Goal: Task Accomplishment & Management: Complete application form

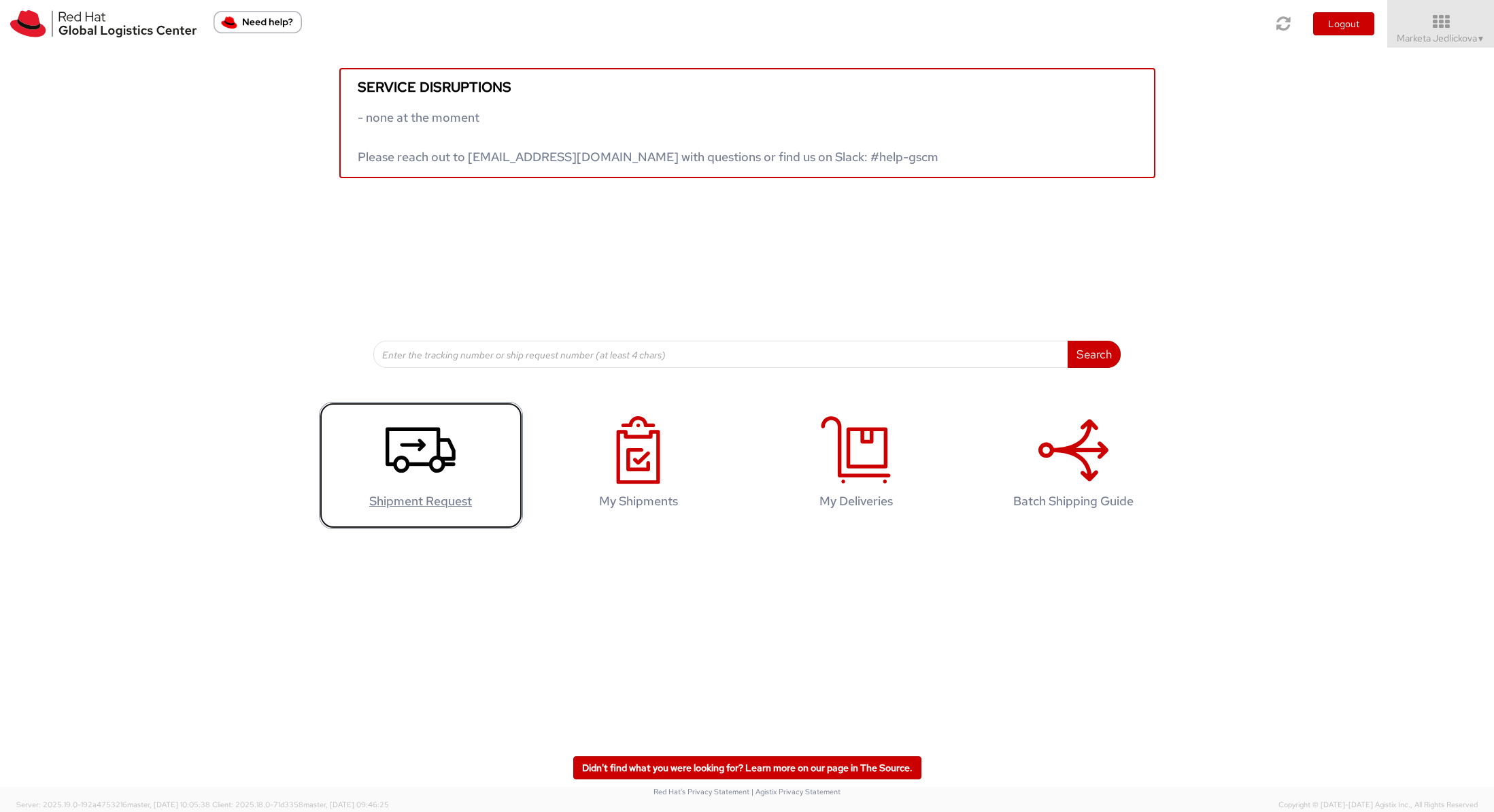
click at [426, 454] on icon at bounding box center [420, 450] width 70 height 68
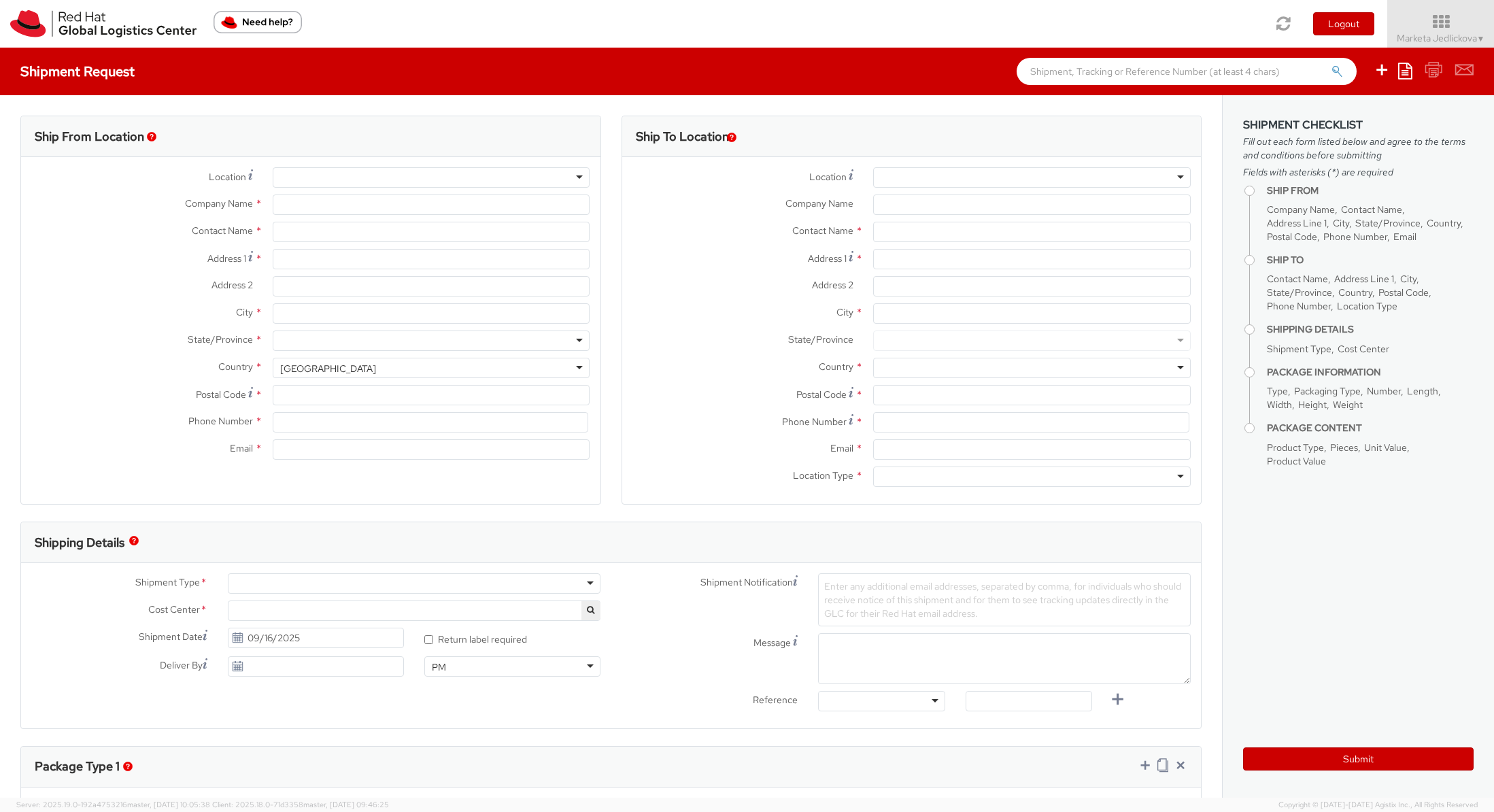
select select "809"
select select
type input "Red Hat Czech s.r.o."
type input "Marketa Jedlickova"
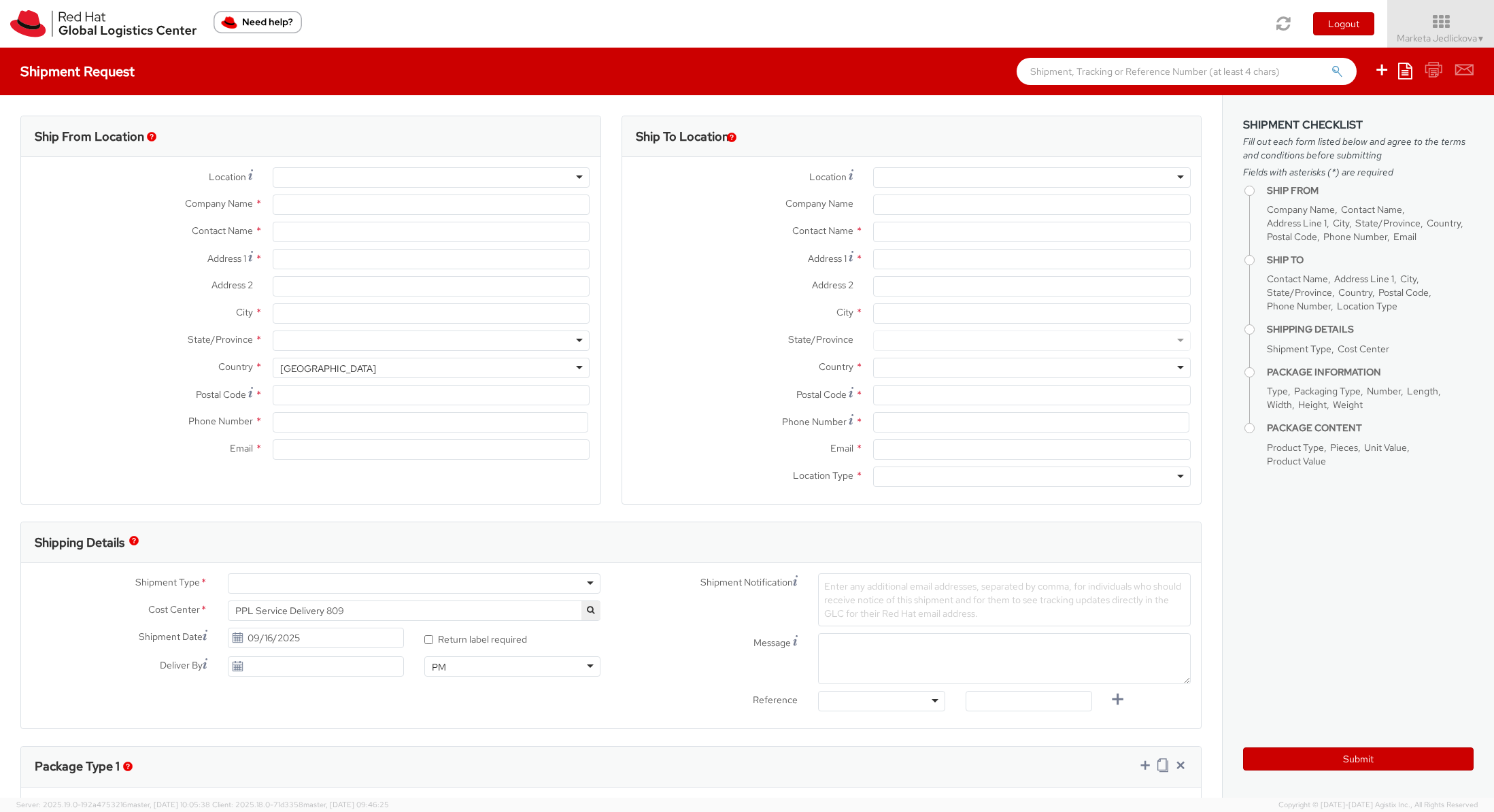
type input "Purkynova 647/111"
type input "[GEOGRAPHIC_DATA]"
type input "621 00"
type input "420532294005"
type input "[EMAIL_ADDRESS][DOMAIN_NAME]"
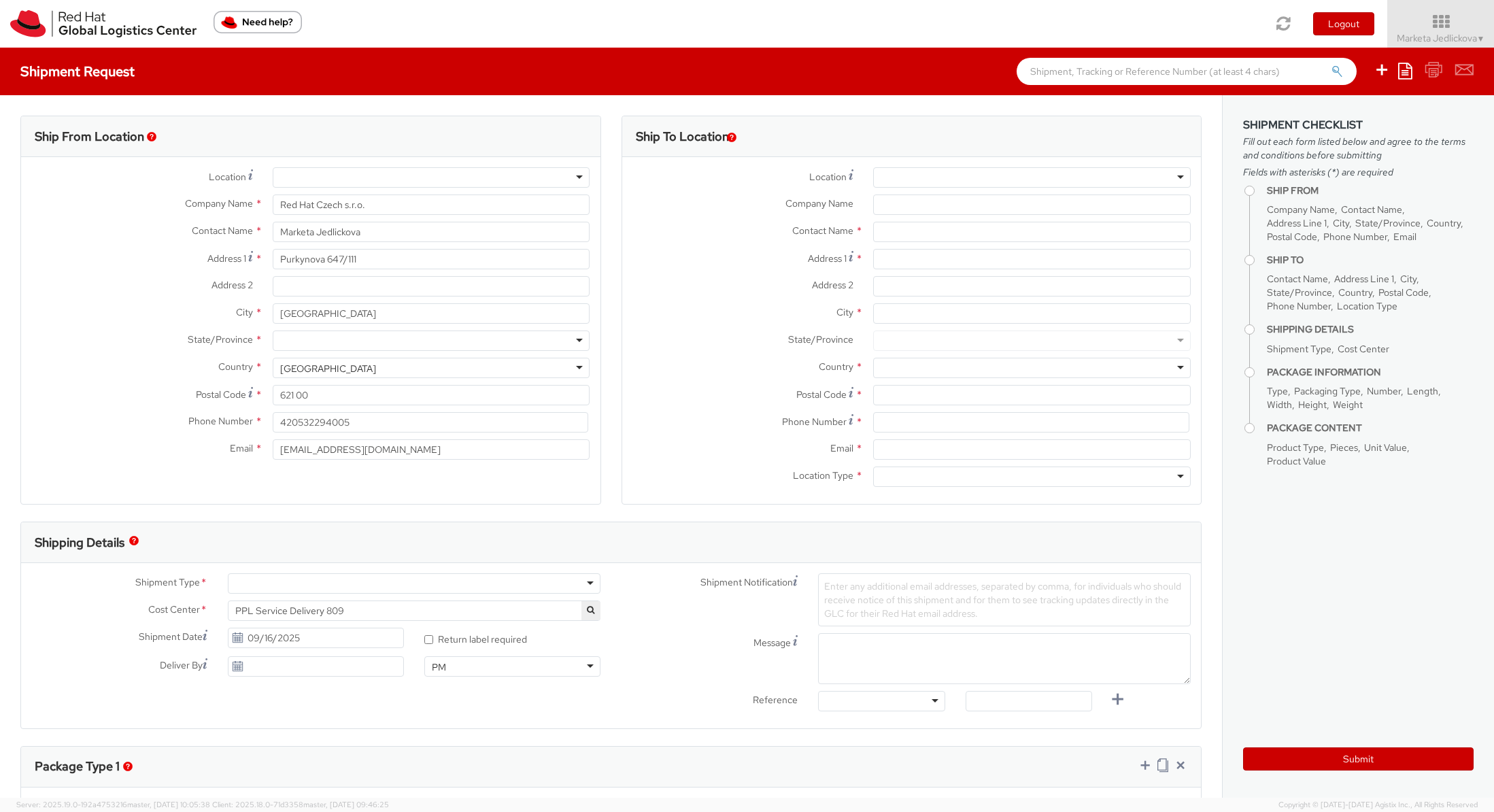
select select "CM"
select select "KGS"
click at [893, 229] on input "text" at bounding box center [1032, 232] width 318 height 21
paste input "[PERSON_NAME]"
type input "[PERSON_NAME]"
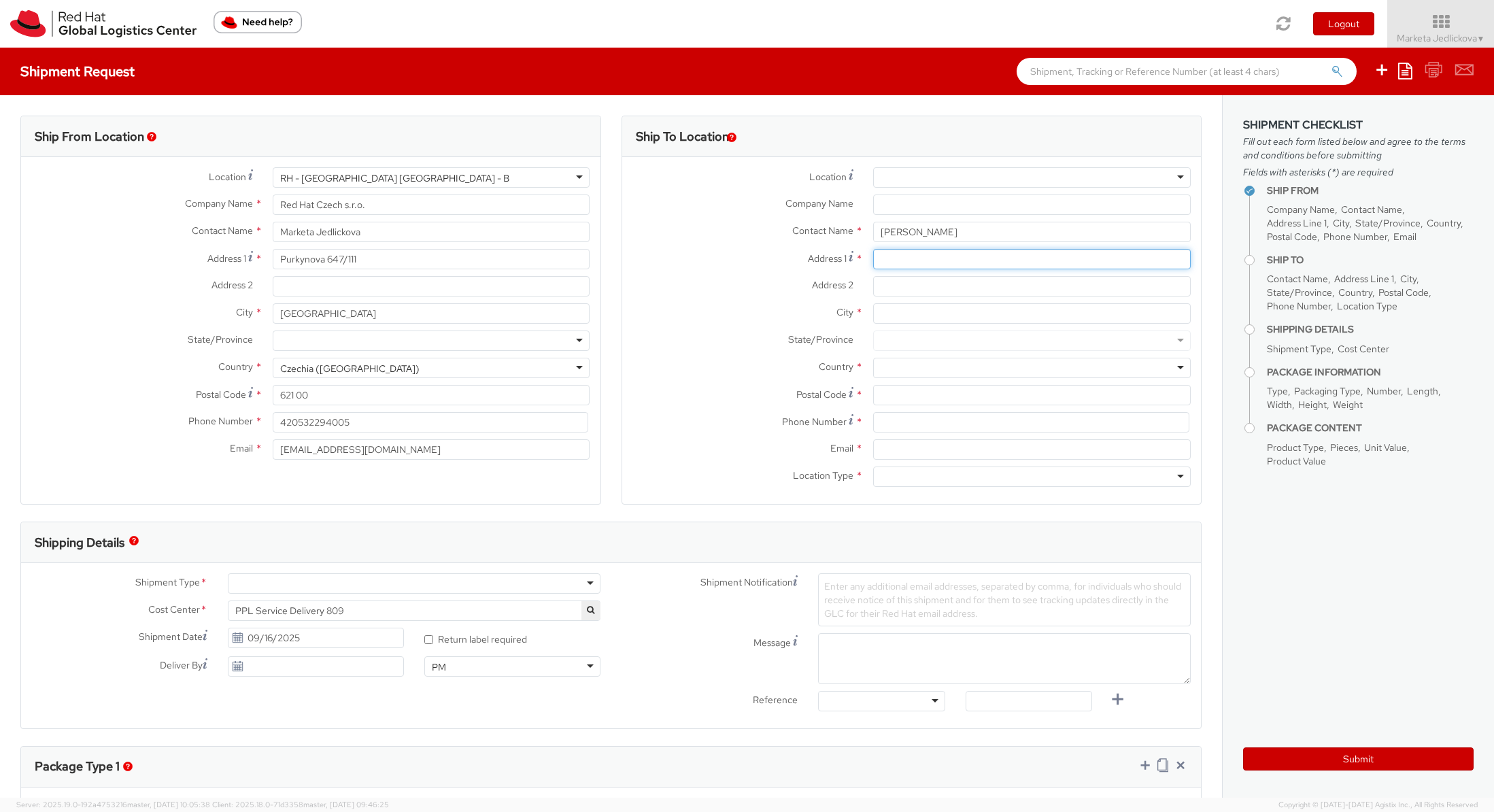
click at [907, 268] on input "Address 1 *" at bounding box center [1032, 259] width 318 height 21
paste input "[PERSON_NAME] elkhatab street from [GEOGRAPHIC_DATA]"
type input "[PERSON_NAME] elkhatab street from [GEOGRAPHIC_DATA]"
click at [926, 272] on div "Address 1 * [PERSON_NAME] [GEOGRAPHIC_DATA] from [GEOGRAPHIC_DATA]" at bounding box center [911, 262] width 579 height 27
click at [925, 284] on input "Address 2 *" at bounding box center [1032, 286] width 318 height 21
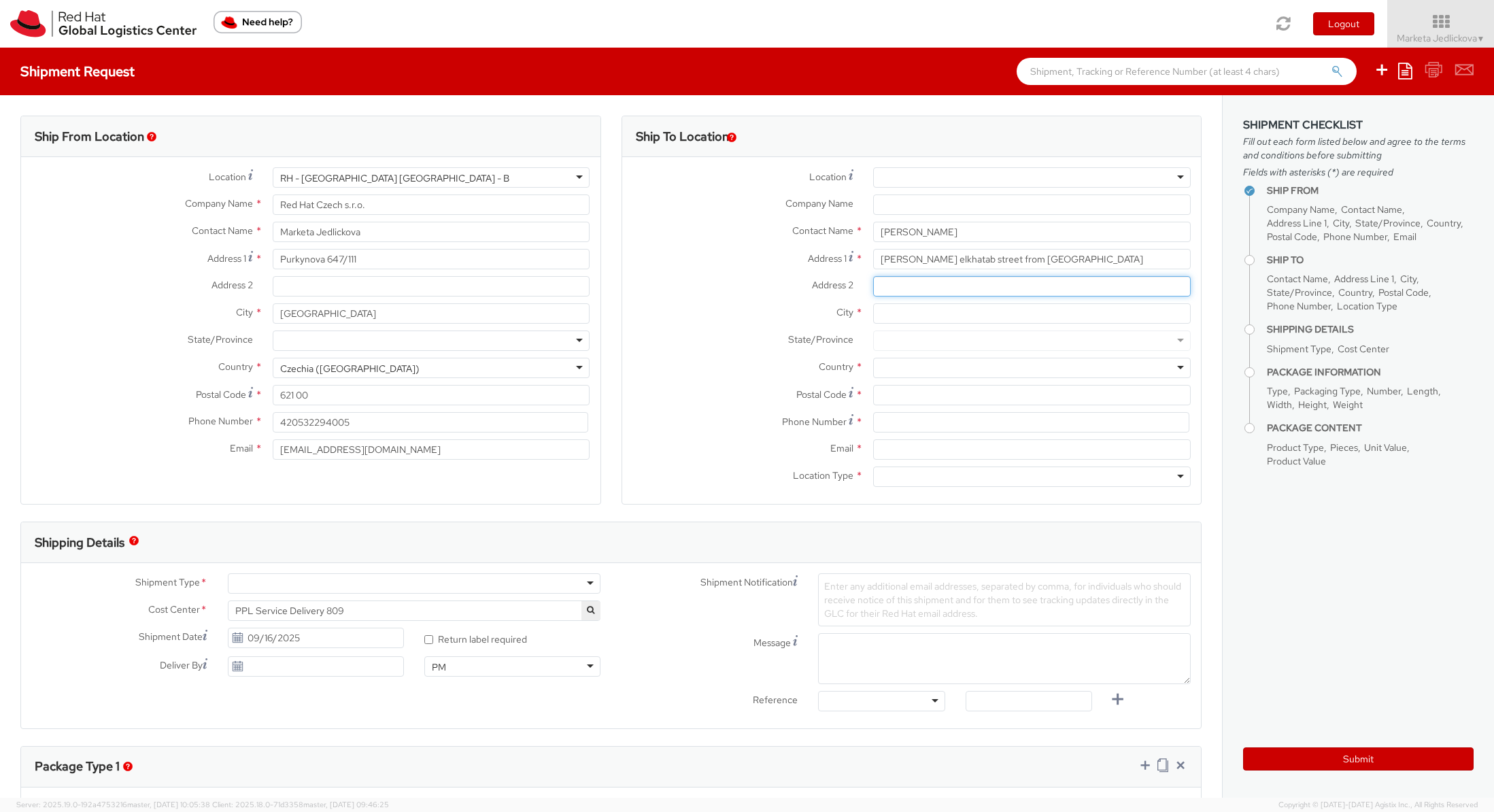
paste input "El'orked Building"
type input "El'orked Building"
click at [874, 316] on input "City *" at bounding box center [1032, 313] width 318 height 21
paste input "Tanta"
type input "Tanta"
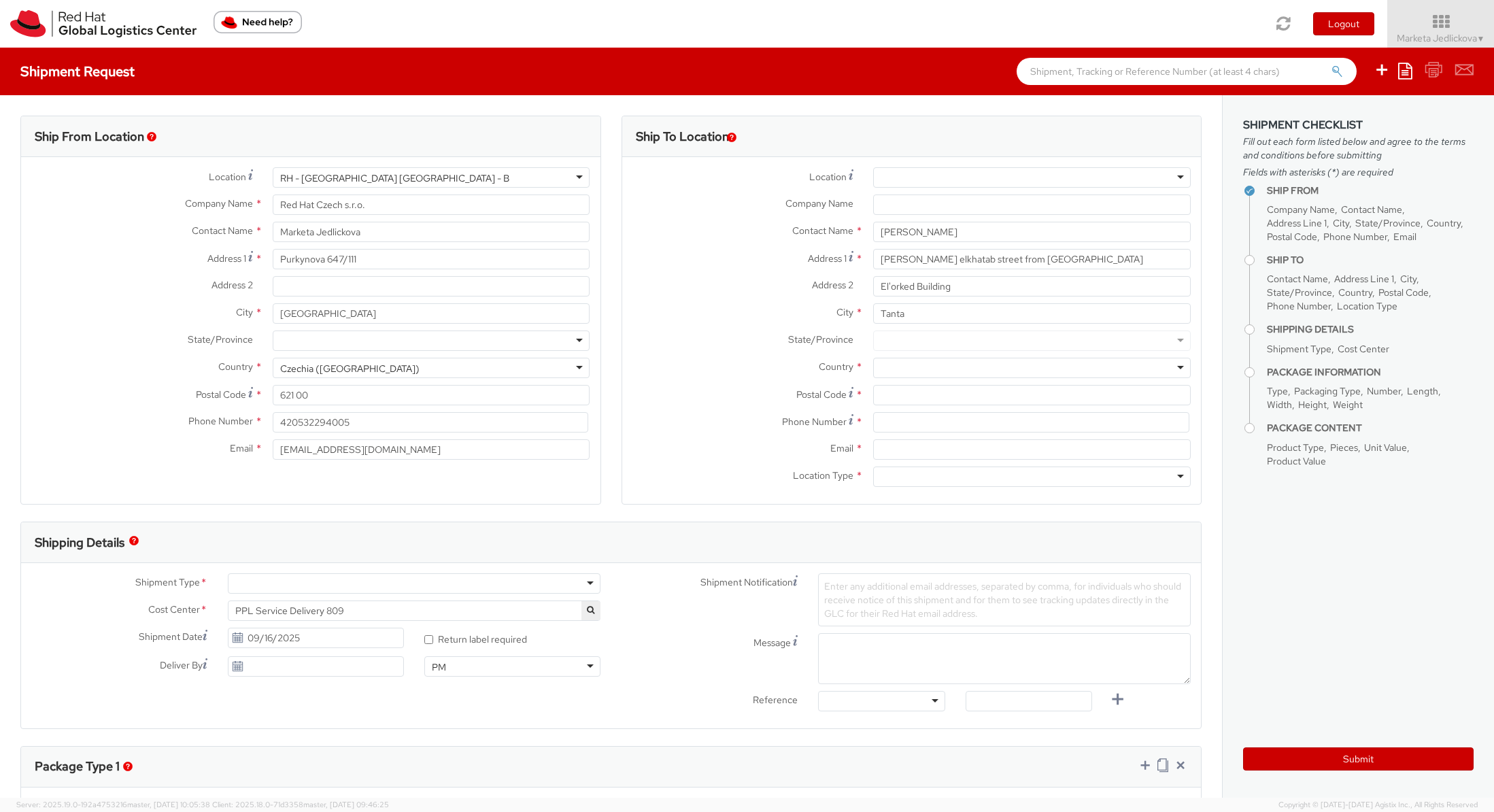
click at [933, 347] on div at bounding box center [1032, 340] width 318 height 21
click at [893, 368] on div at bounding box center [1032, 367] width 318 height 21
type input "[GEOGRAPHIC_DATA]"
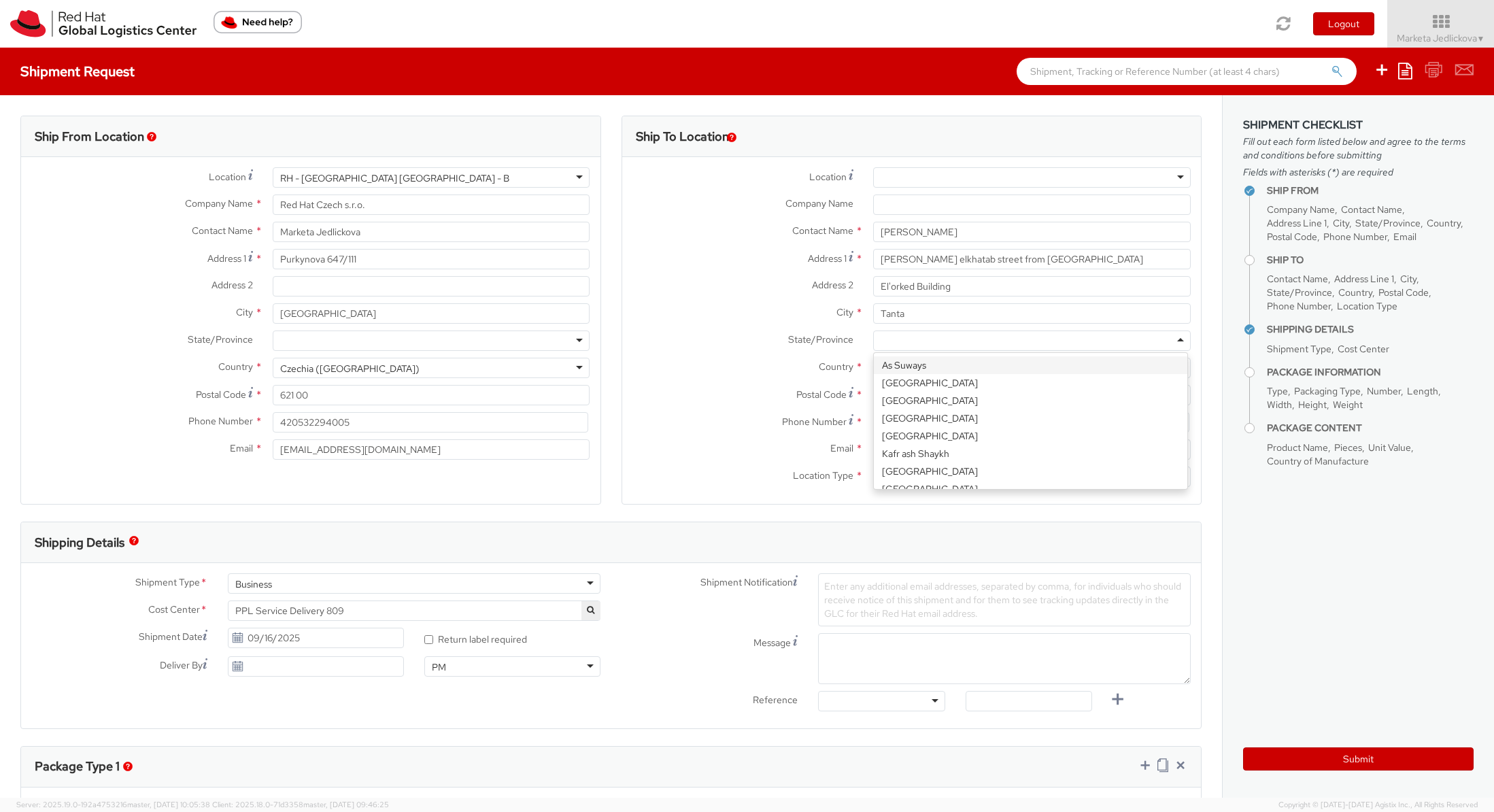
click at [885, 341] on div at bounding box center [1032, 340] width 318 height 21
paste input "Gharbia"
type input "Gharbia"
click at [686, 358] on label "Country *" at bounding box center [742, 366] width 242 height 18
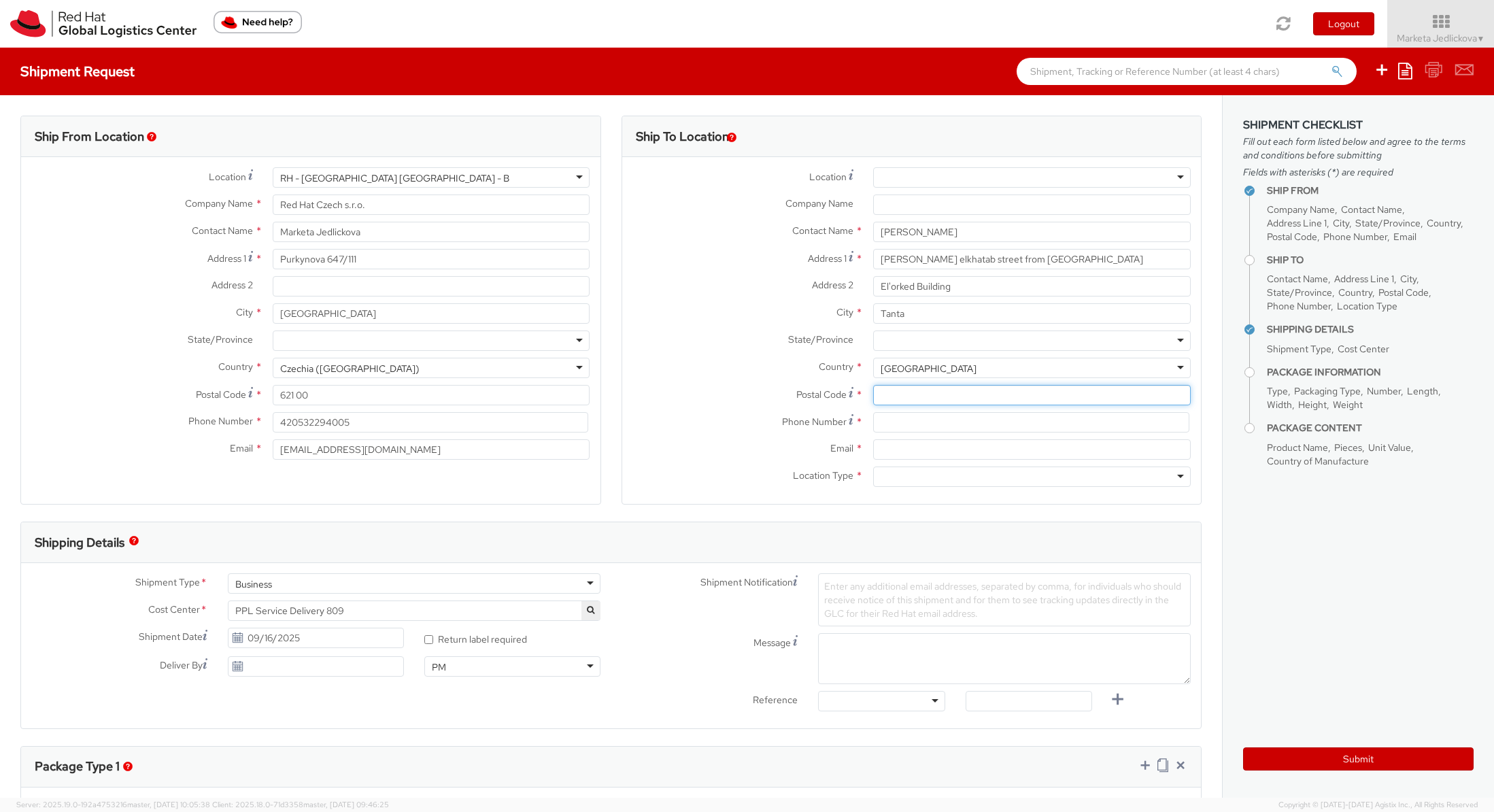
click at [877, 399] on input "Postal Code *" at bounding box center [1032, 395] width 318 height 21
paste input "[PHONE_NUMBER]"
drag, startPoint x: 969, startPoint y: 400, endPoint x: 843, endPoint y: 399, distance: 126.0
click at [843, 399] on div "Postal Code * [PHONE_NUMBER]" at bounding box center [911, 395] width 579 height 21
type input "00000"
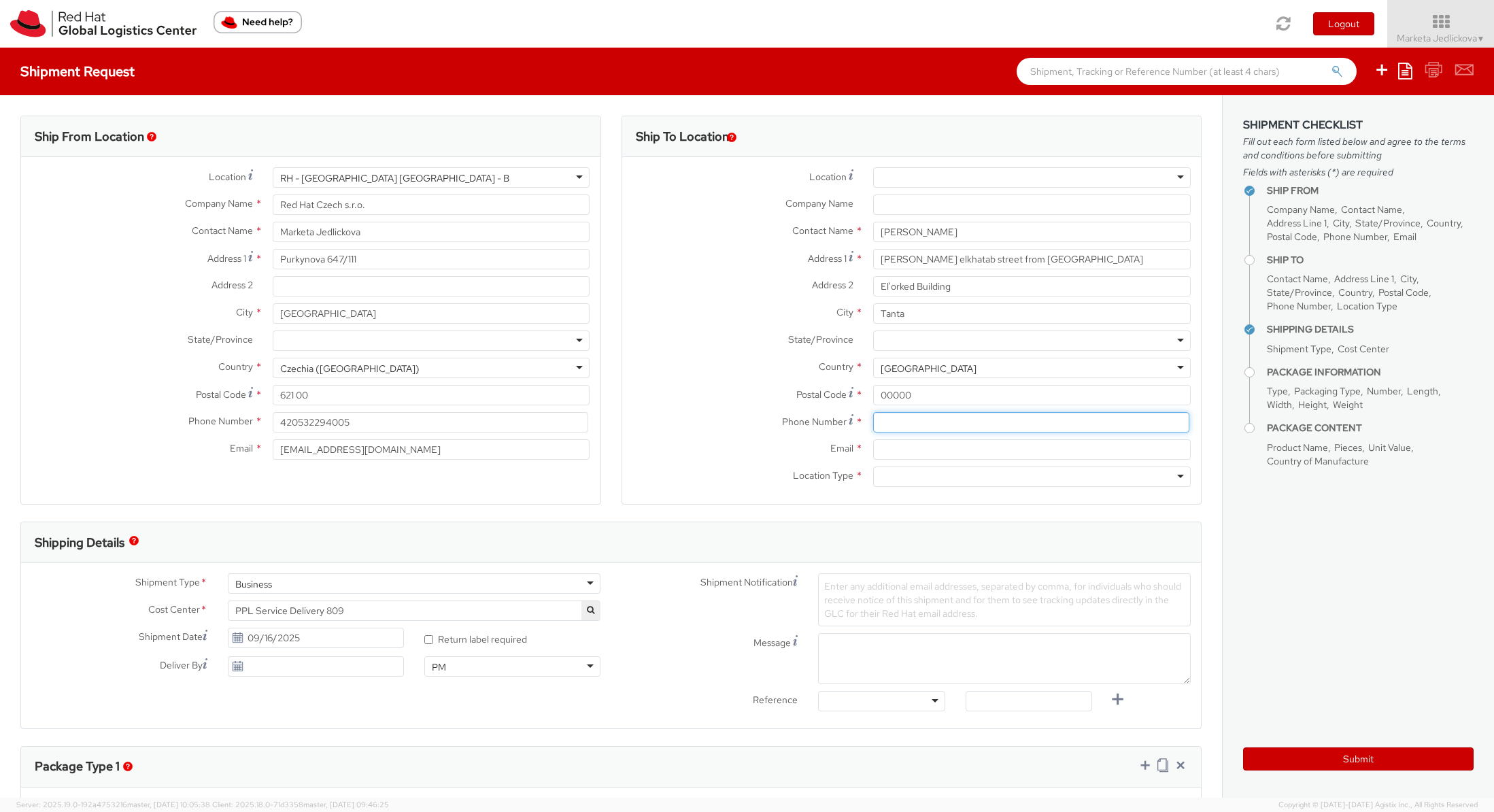
click at [897, 426] on input at bounding box center [1032, 422] width 316 height 21
paste input "[PHONE_NUMBER]"
type input "[PHONE_NUMBER]"
click at [900, 453] on input "Email *" at bounding box center [1032, 449] width 318 height 21
paste input "[EMAIL_ADDRESS][DOMAIN_NAME]"
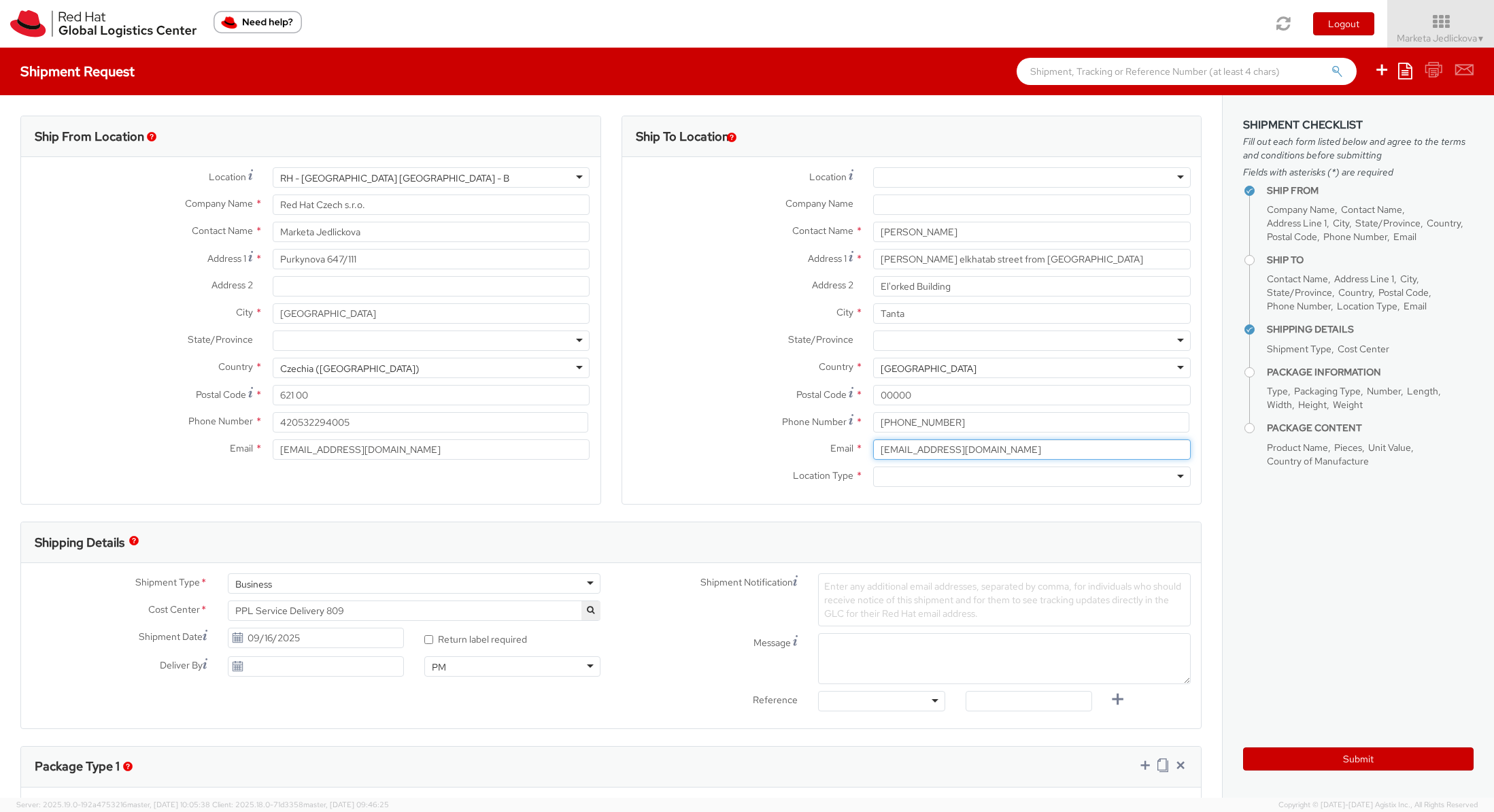
type input "[EMAIL_ADDRESS][DOMAIN_NAME]"
click at [1169, 475] on div at bounding box center [1032, 476] width 318 height 21
click at [896, 340] on div at bounding box center [1032, 340] width 318 height 21
paste input "Gharbia"
type input "Gharbia"
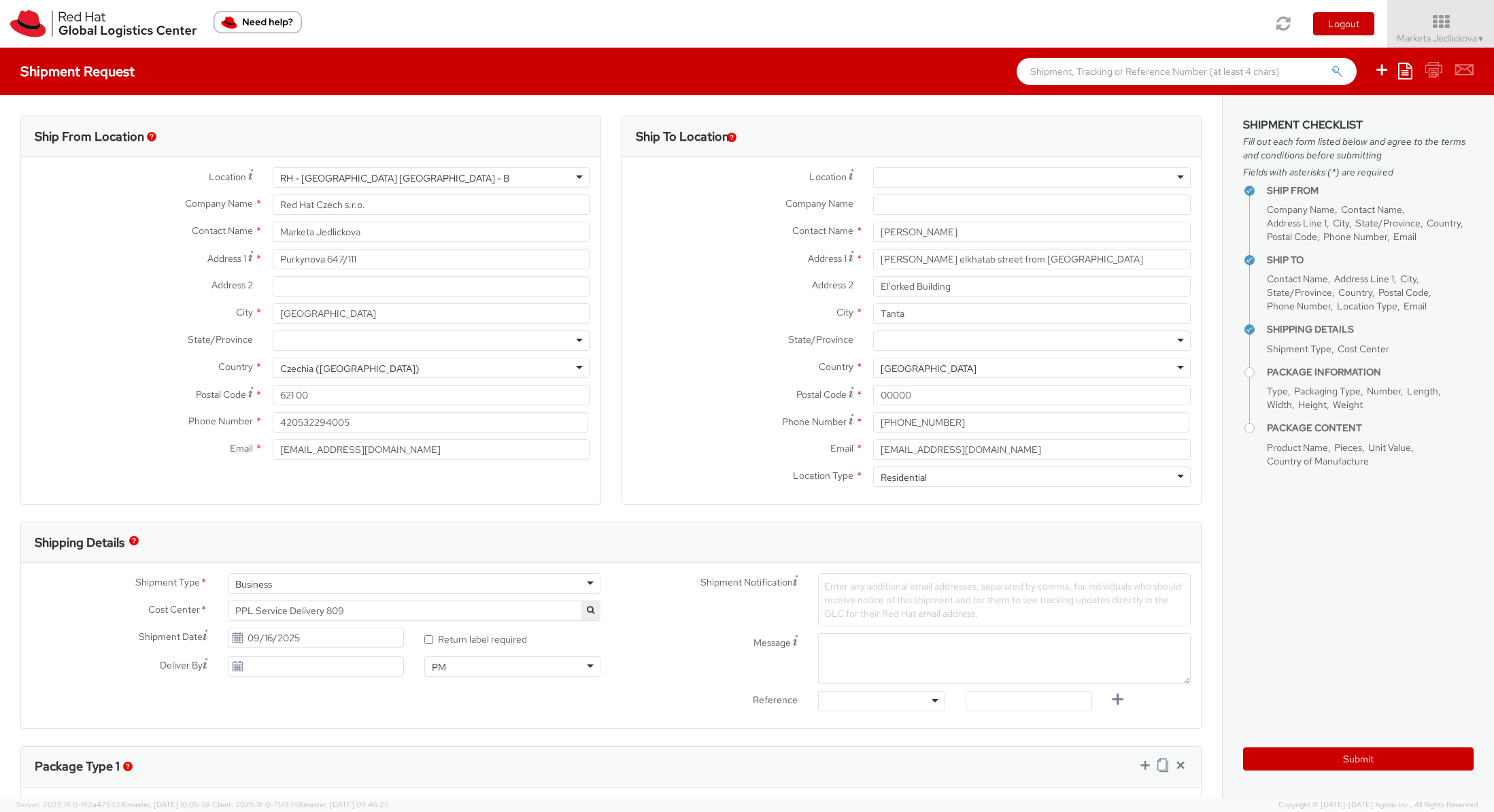
click at [657, 395] on label "Postal Code *" at bounding box center [742, 394] width 242 height 18
click at [874, 395] on input "00000" at bounding box center [1032, 395] width 318 height 21
click at [681, 392] on label "Postal Code *" at bounding box center [742, 394] width 242 height 18
click at [874, 392] on input "00000" at bounding box center [1032, 395] width 318 height 21
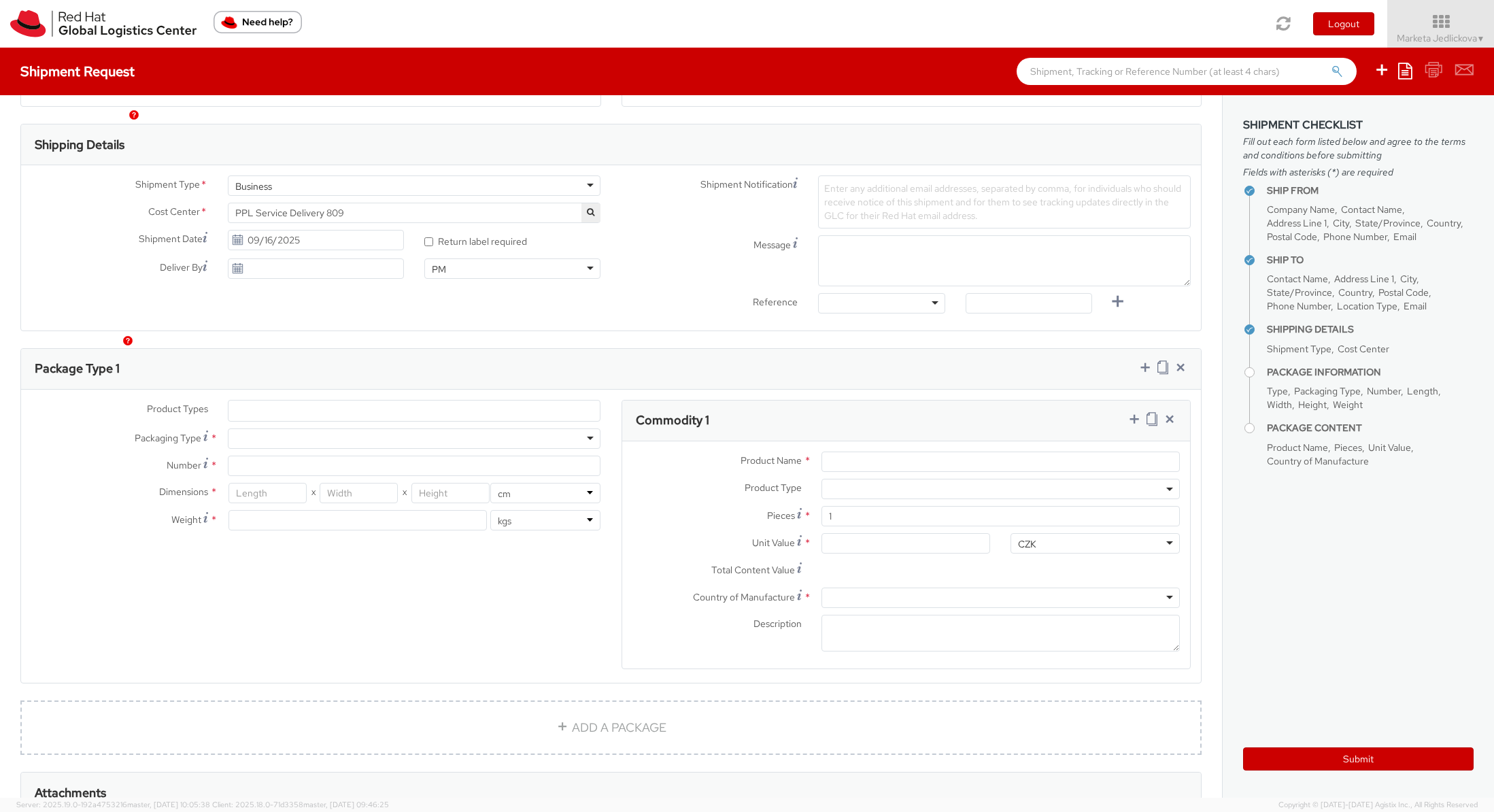
scroll to position [426, 0]
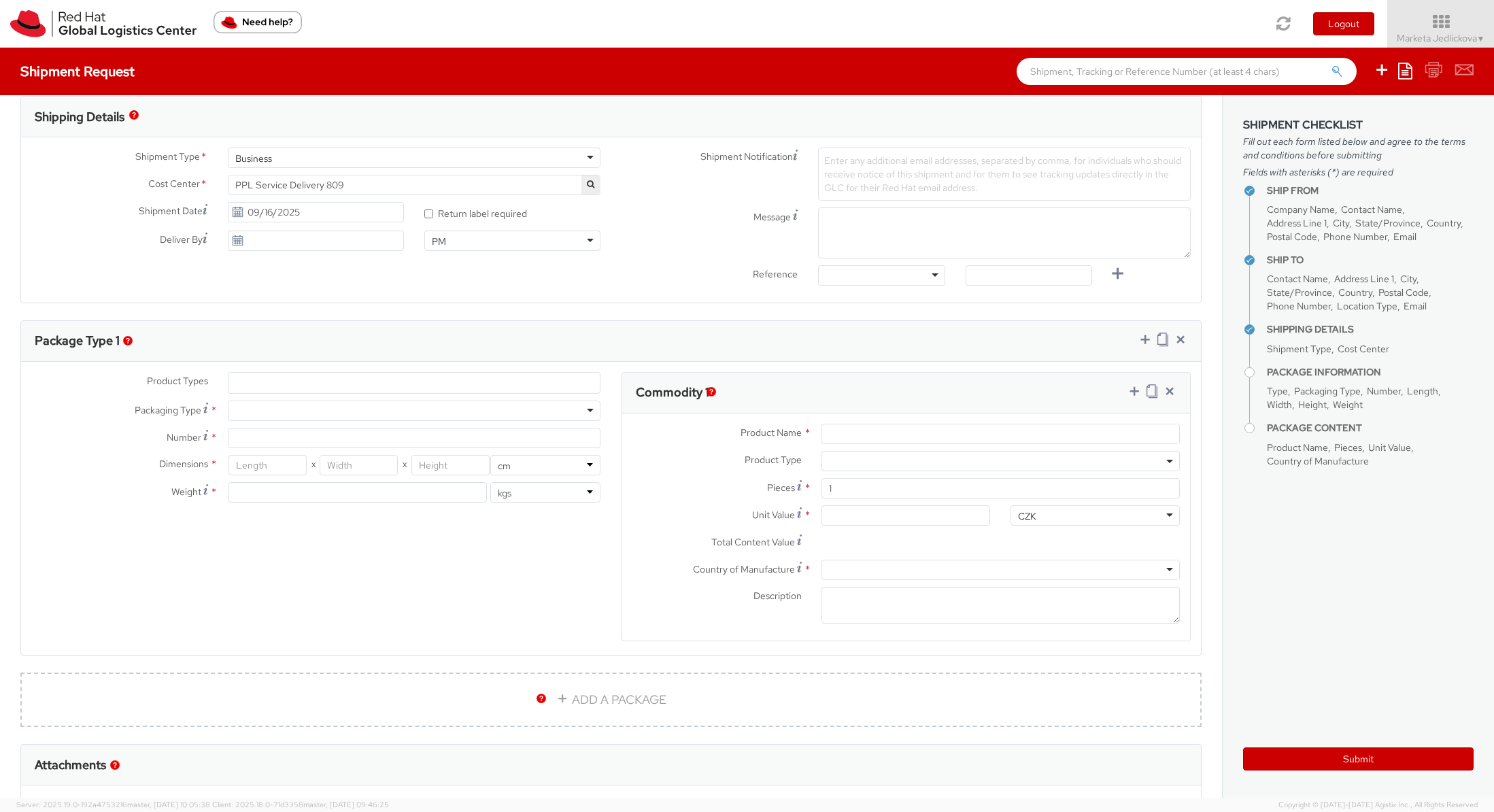
click at [345, 381] on ul at bounding box center [414, 383] width 371 height 21
click at [304, 375] on ul at bounding box center [414, 383] width 371 height 21
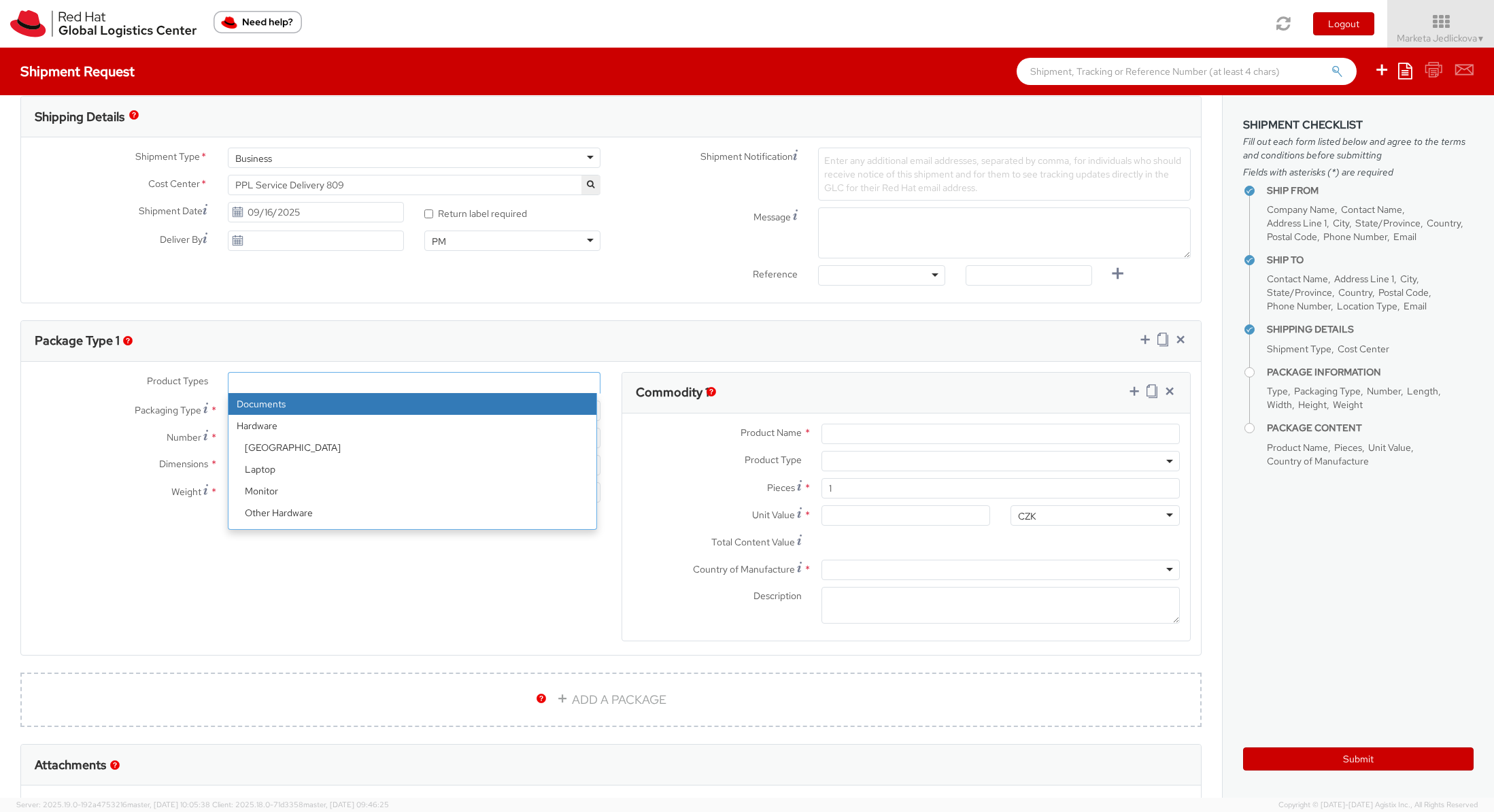
select select "DOCUMENT"
type input "Documents"
select select "DOCUMENT"
type input "1.00"
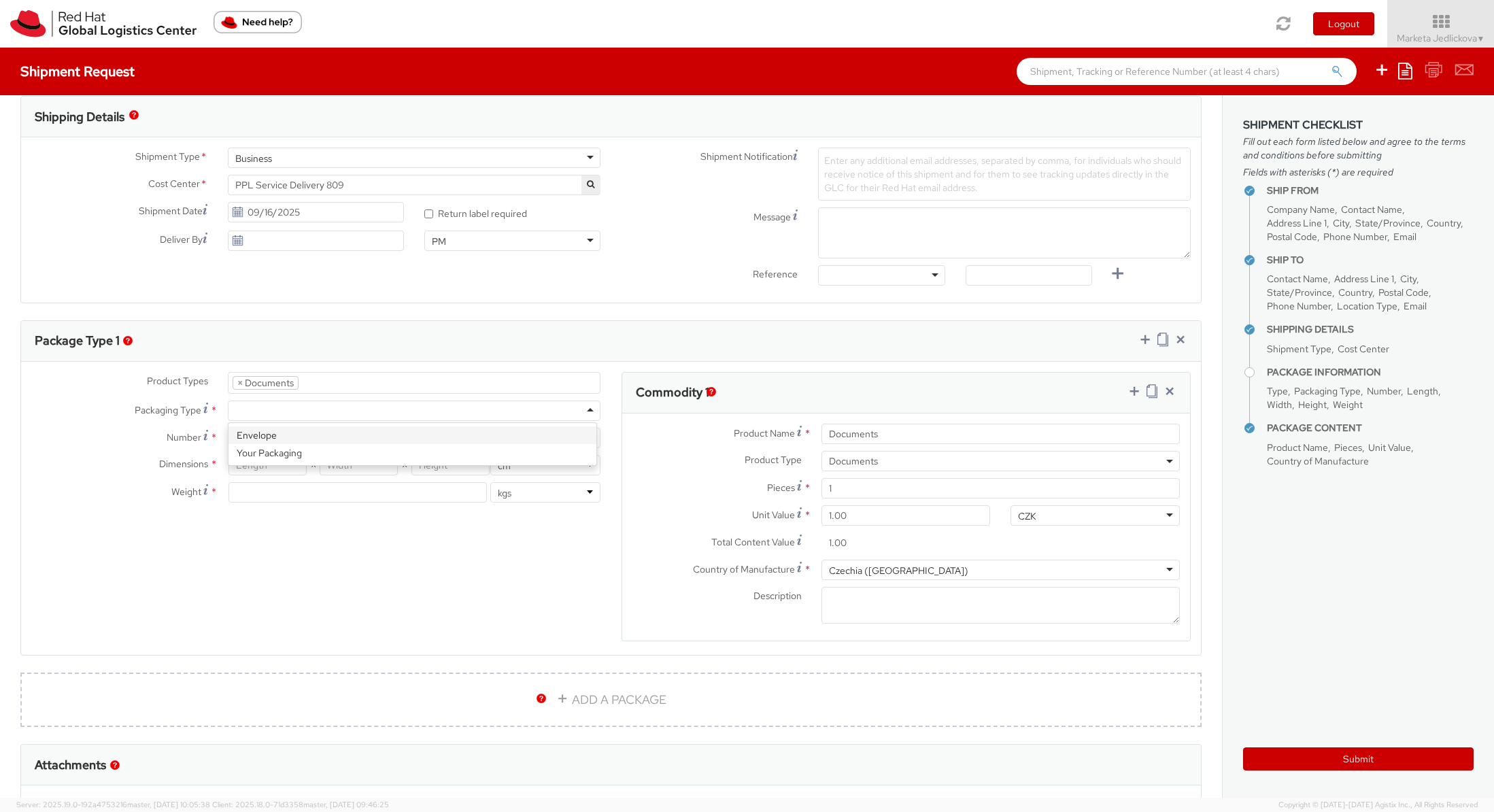
click at [295, 407] on div at bounding box center [414, 410] width 373 height 21
type input "1"
type input "24.13"
type input "31.75"
type input "0.64"
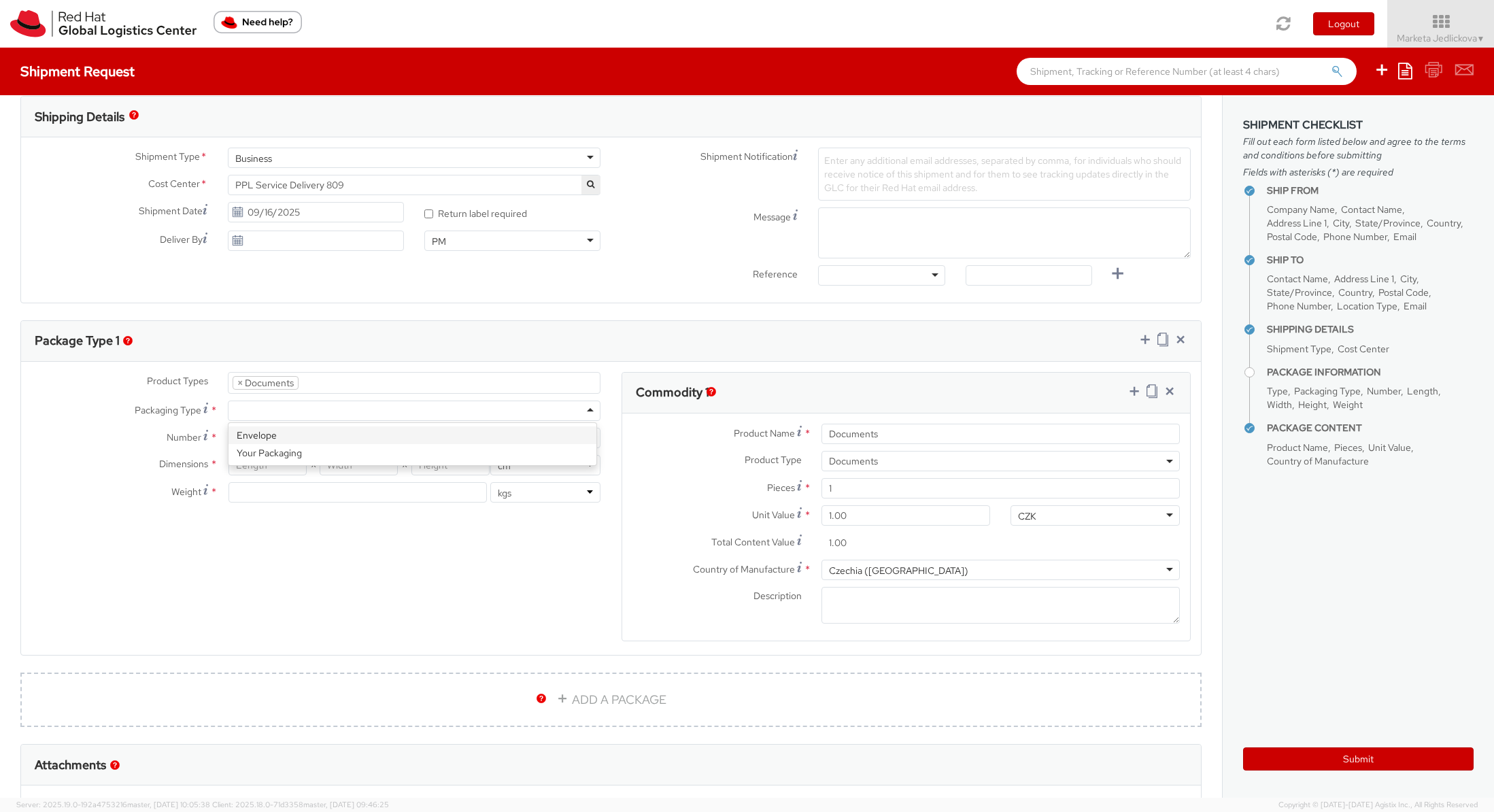
type input "0.5"
click at [305, 554] on div "Product Types * Documents Docking Station Laptop Monitor Other Hardware Server …" at bounding box center [610, 515] width 1180 height 287
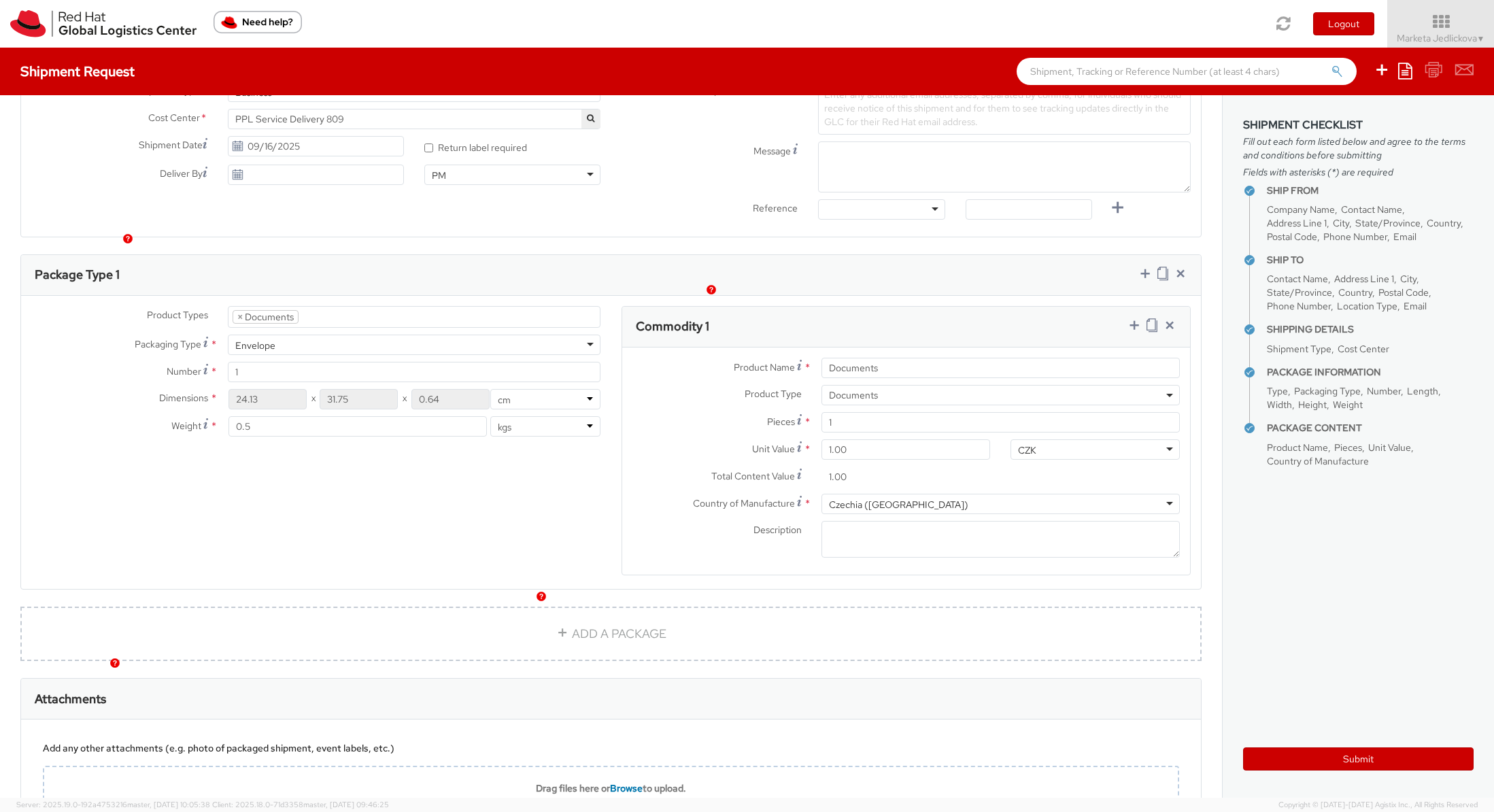
scroll to position [616, 0]
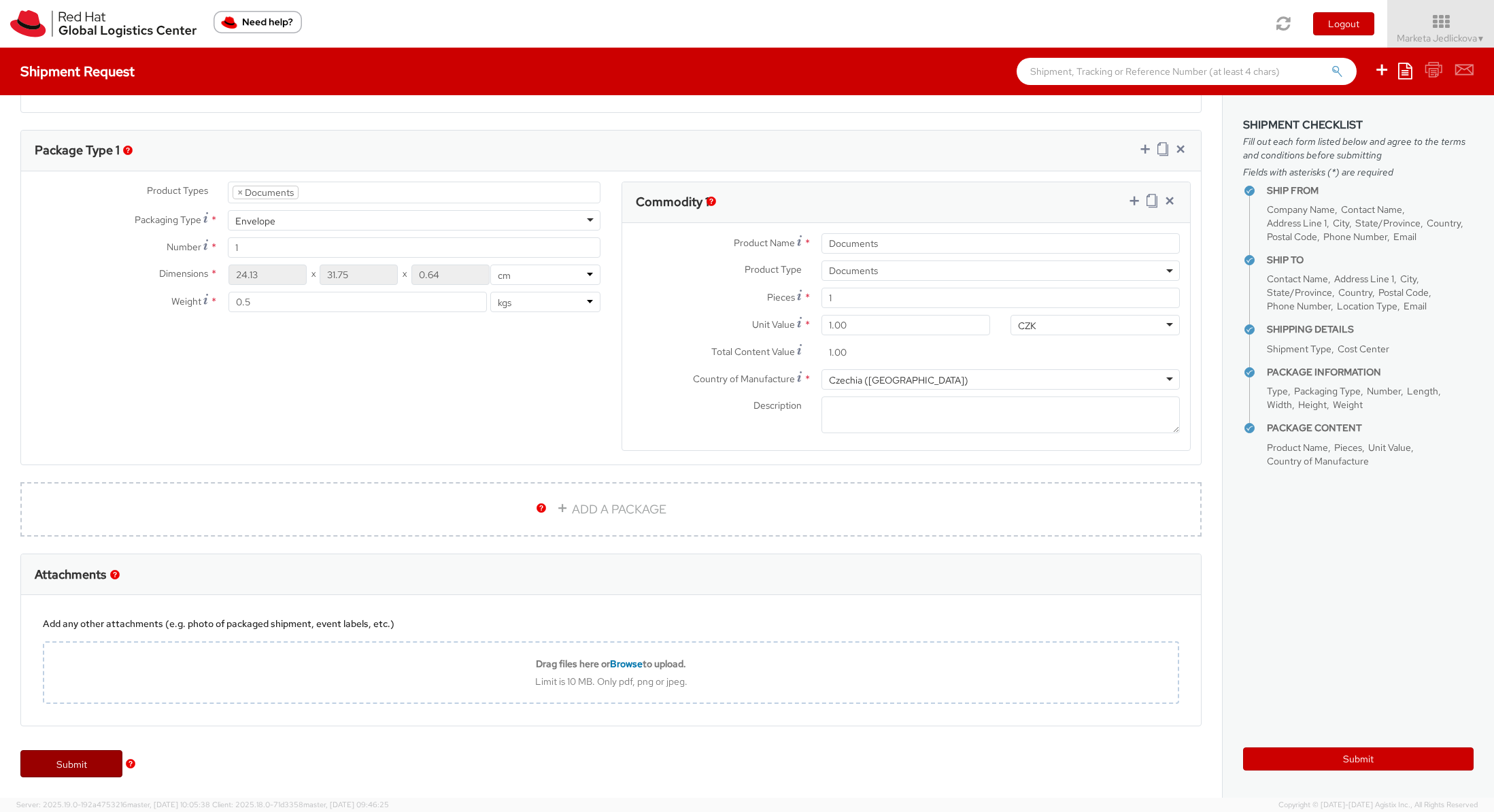
click at [87, 767] on link "Submit" at bounding box center [71, 763] width 102 height 27
type input "[PERSON_NAME]"
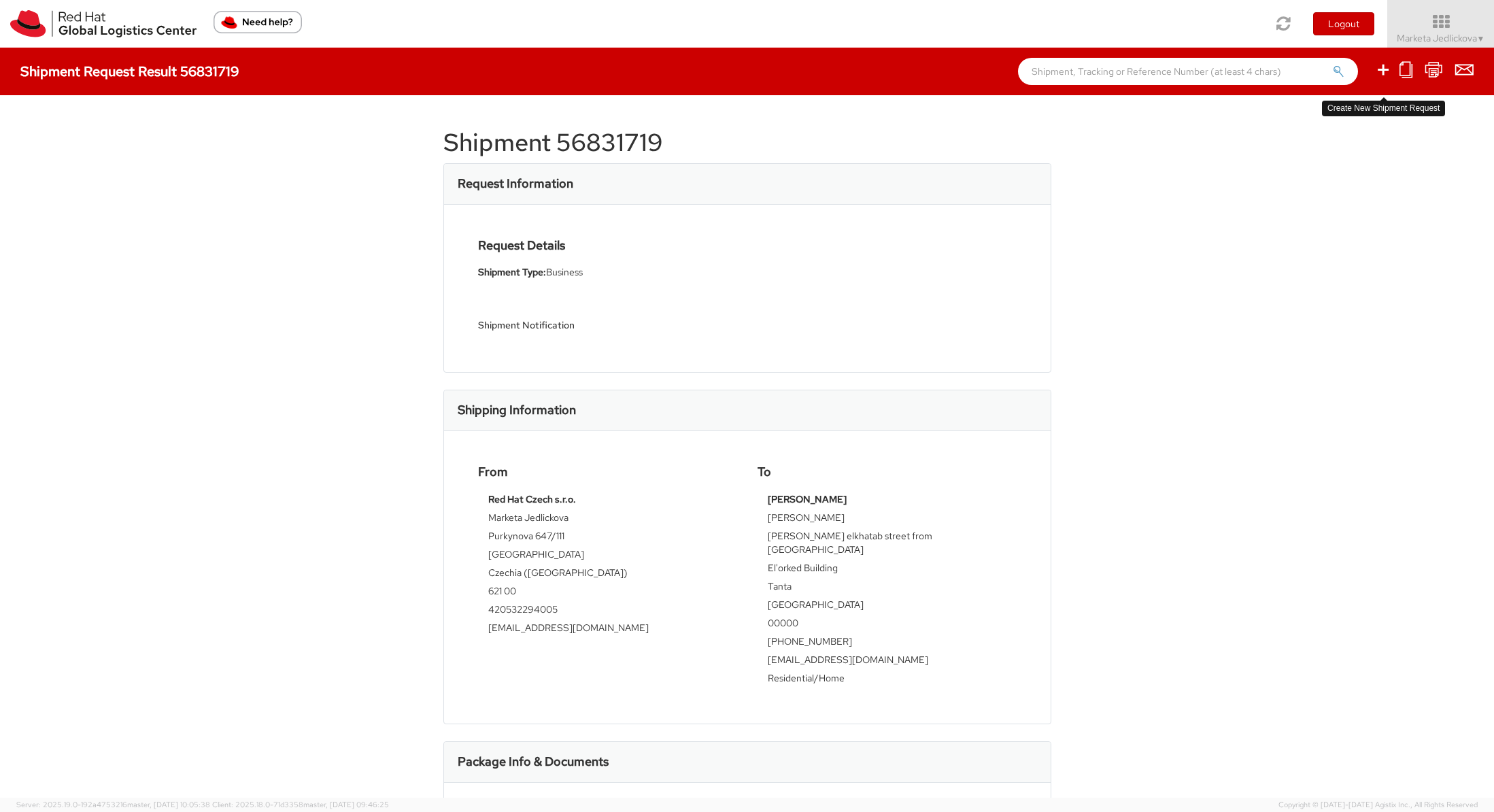
click at [1380, 69] on icon at bounding box center [1383, 70] width 16 height 17
select select
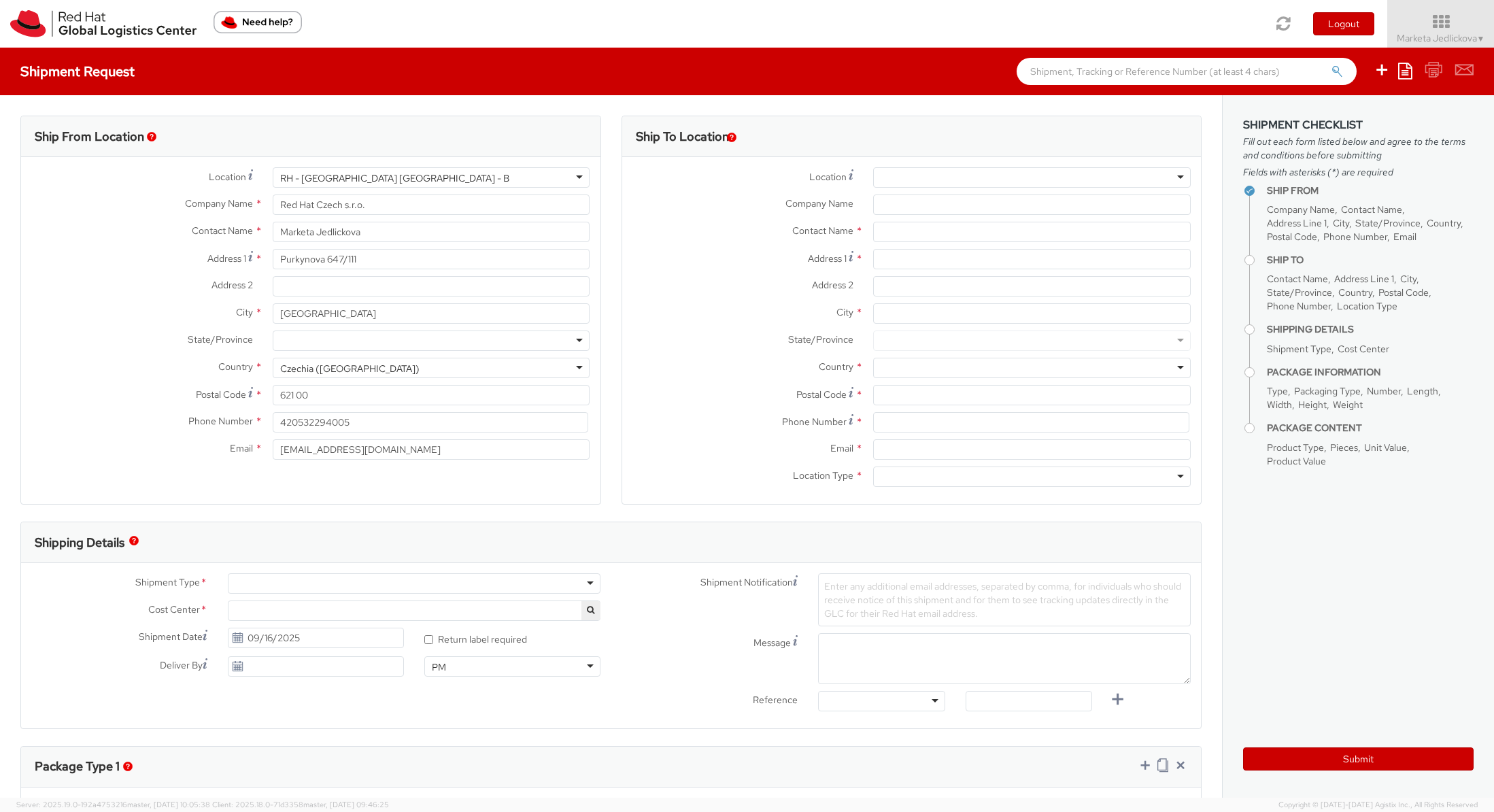
select select "809"
click at [874, 198] on input "Company Name *" at bounding box center [1032, 205] width 318 height 21
click at [894, 224] on input "text" at bounding box center [1032, 232] width 318 height 21
paste input "[PERSON_NAME] [PERSON_NAME]"
type input "[PERSON_NAME] [PERSON_NAME]"
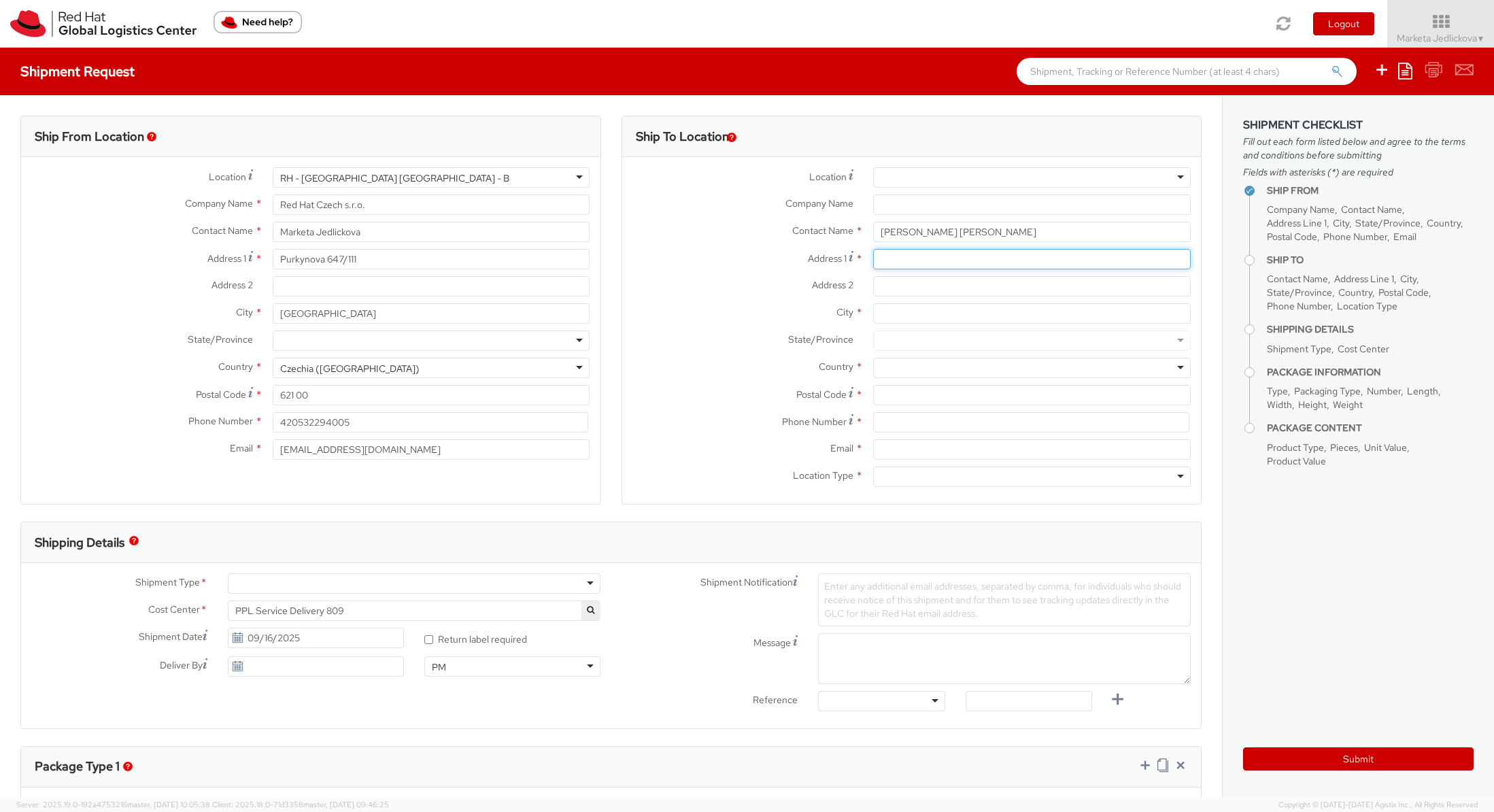
click at [939, 262] on input "Address 1 *" at bounding box center [1032, 259] width 318 height 21
paste input "[GEOGRAPHIC_DATA] - [GEOGRAPHIC_DATA] Elgededa - First neighborhood"
type input "[GEOGRAPHIC_DATA] - [GEOGRAPHIC_DATA] Elgededa - First neighborhood"
click at [885, 288] on input "Address 2 *" at bounding box center [1032, 286] width 318 height 21
paste input "Build No. 131 - Apartment 32"
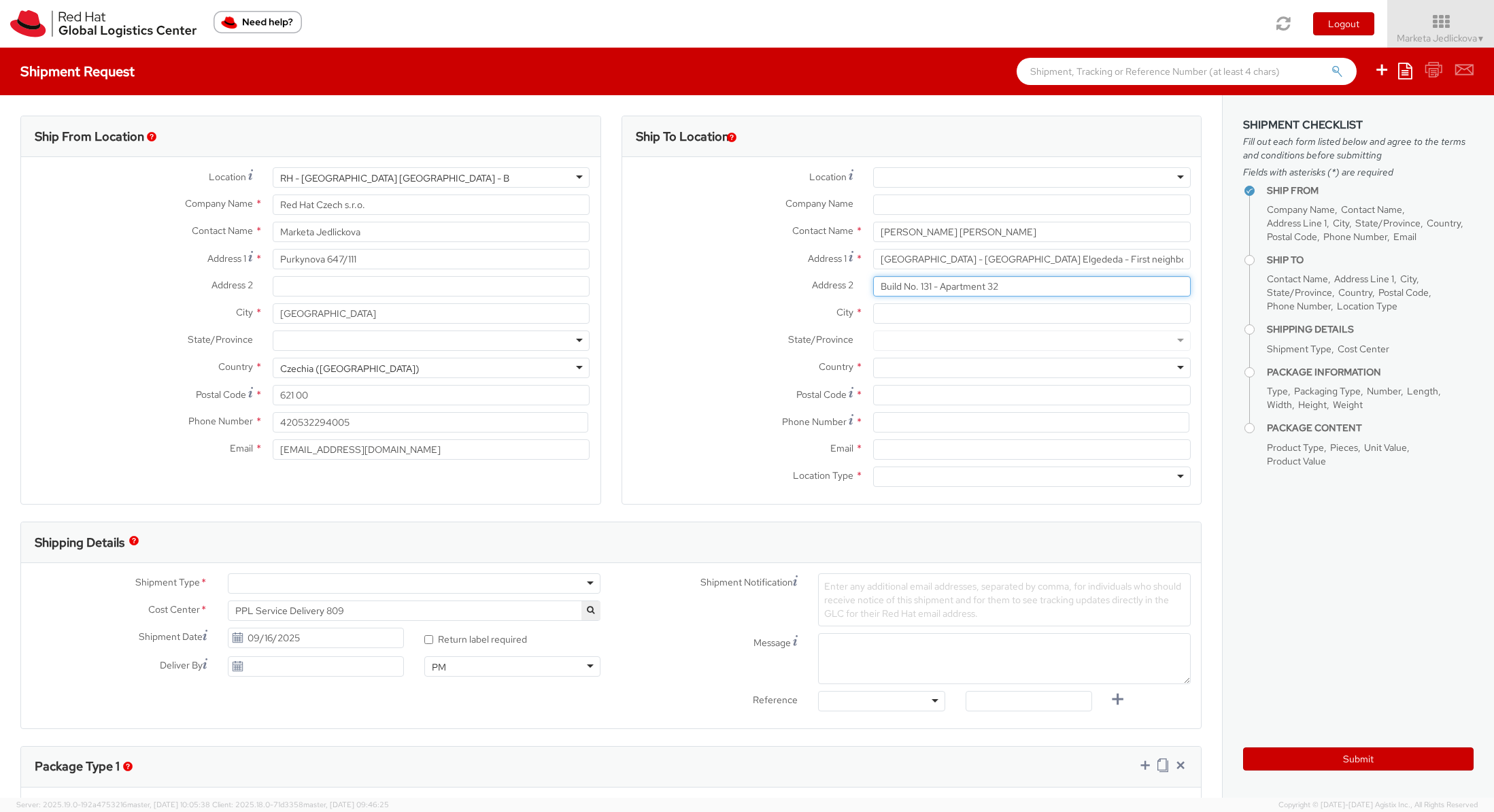
type input "Build No. 131 - Apartment 32"
click at [885, 315] on input "City *" at bounding box center [1032, 313] width 318 height 21
type input "[GEOGRAPHIC_DATA]"
click at [879, 398] on input "Postal Code *" at bounding box center [1032, 395] width 318 height 21
paste input "11632"
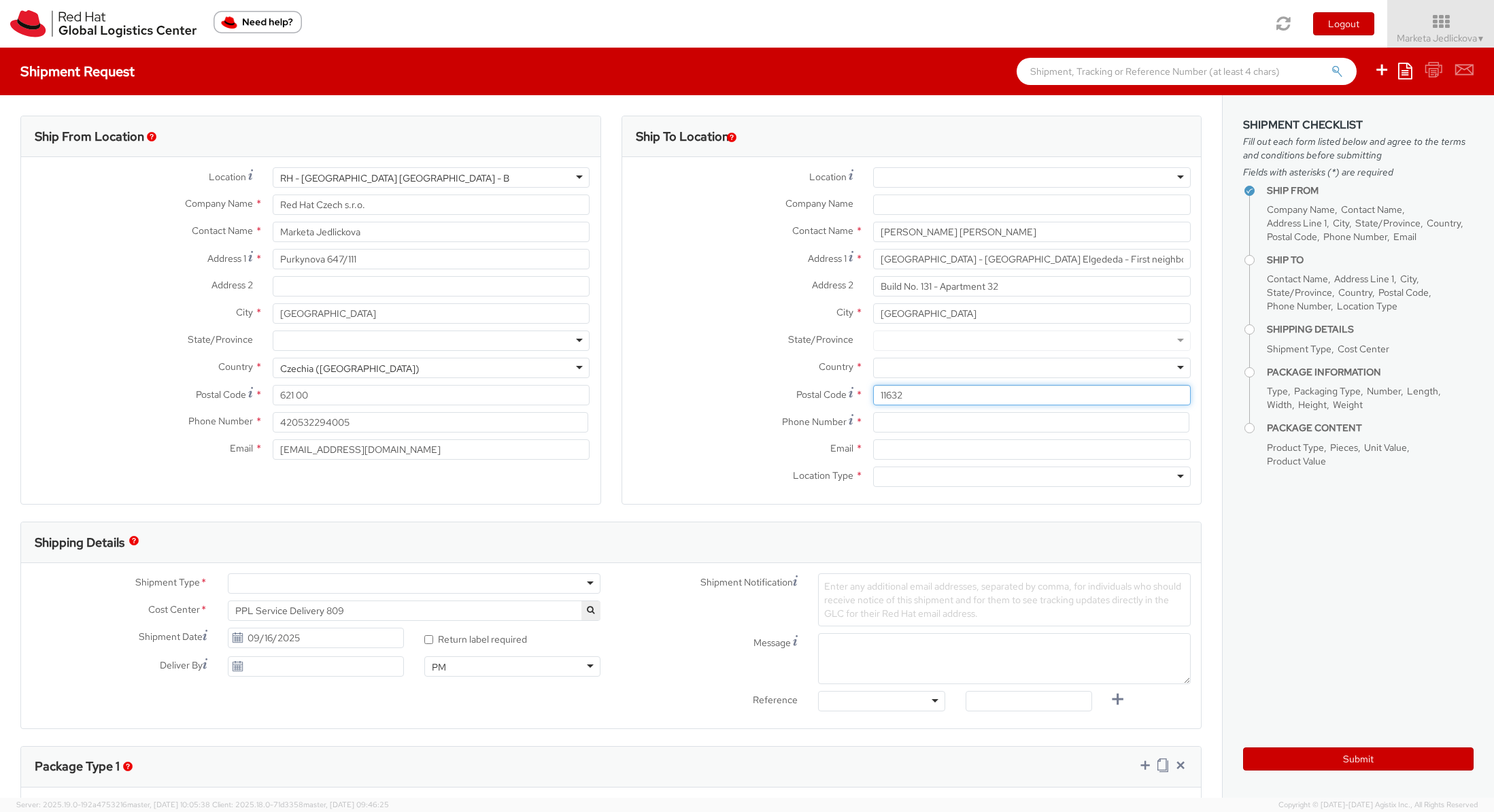
type input "11632"
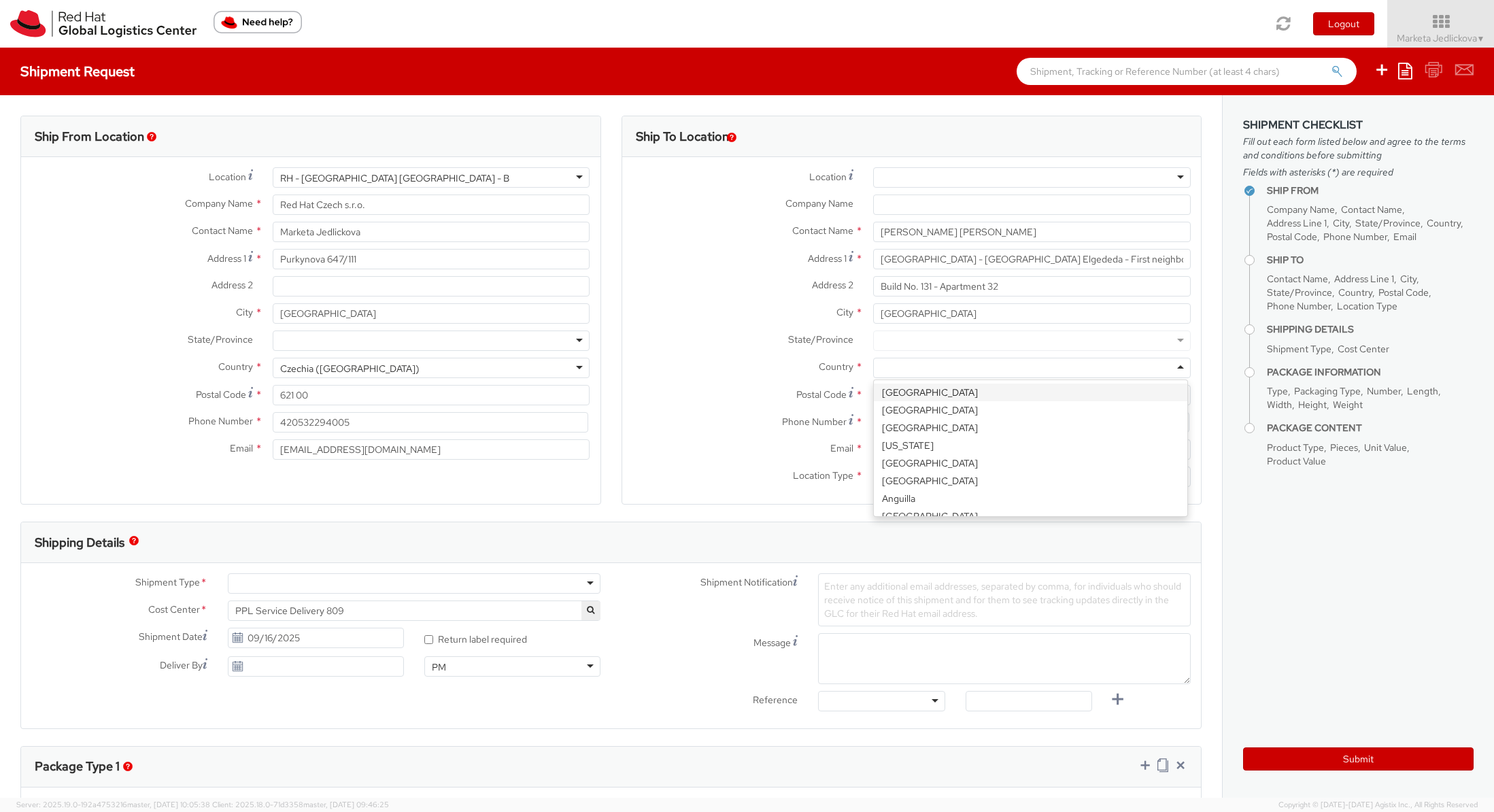
click at [912, 359] on div at bounding box center [1032, 367] width 318 height 21
type input "[GEOGRAPHIC_DATA]"
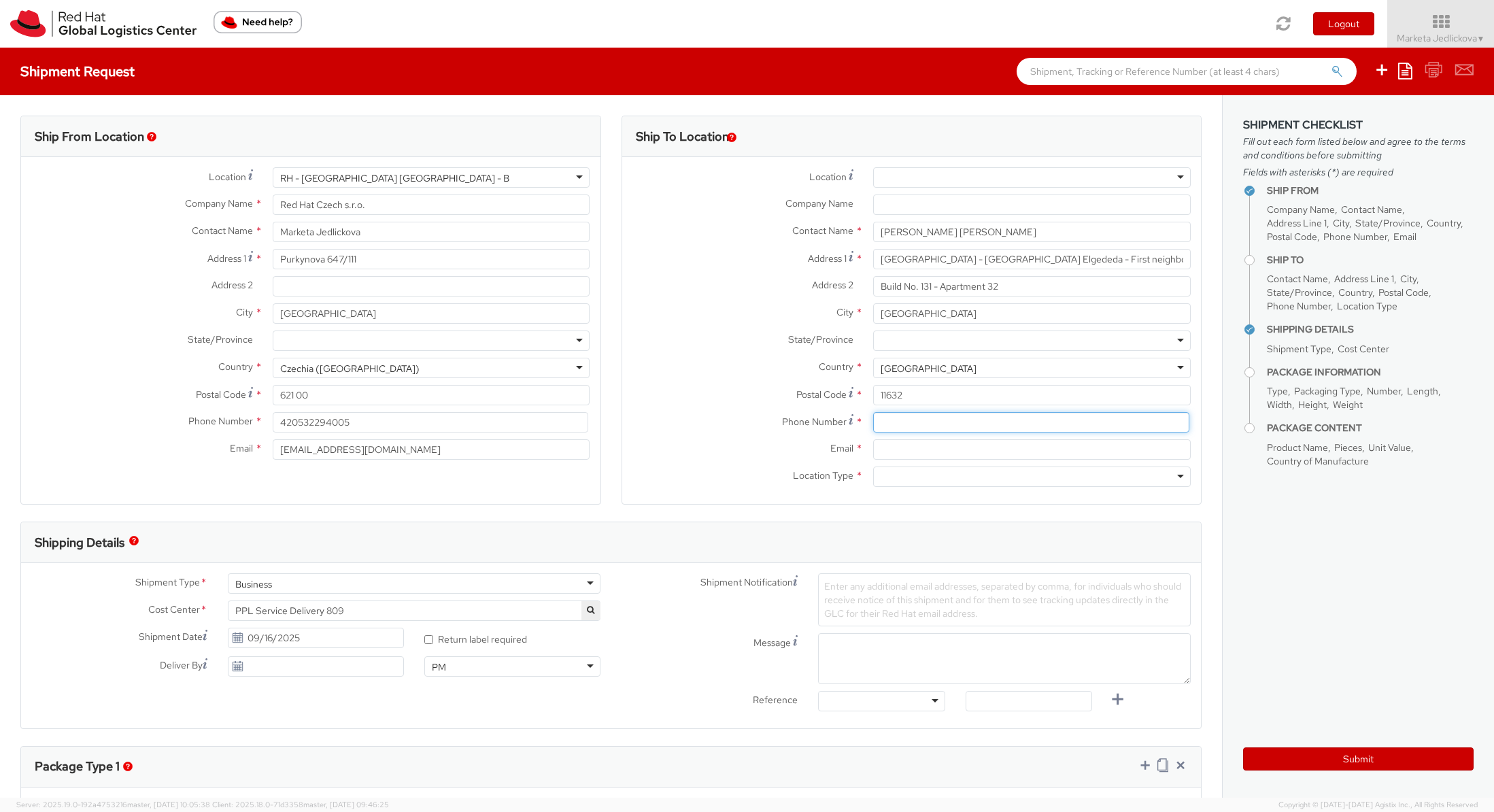
click at [907, 422] on input at bounding box center [1032, 422] width 316 height 21
paste input "[PHONE_NUMBER]"
type input "[PHONE_NUMBER]"
click at [890, 453] on input "Email *" at bounding box center [1032, 449] width 318 height 21
paste input "[EMAIL_ADDRESS][DOMAIN_NAME]"
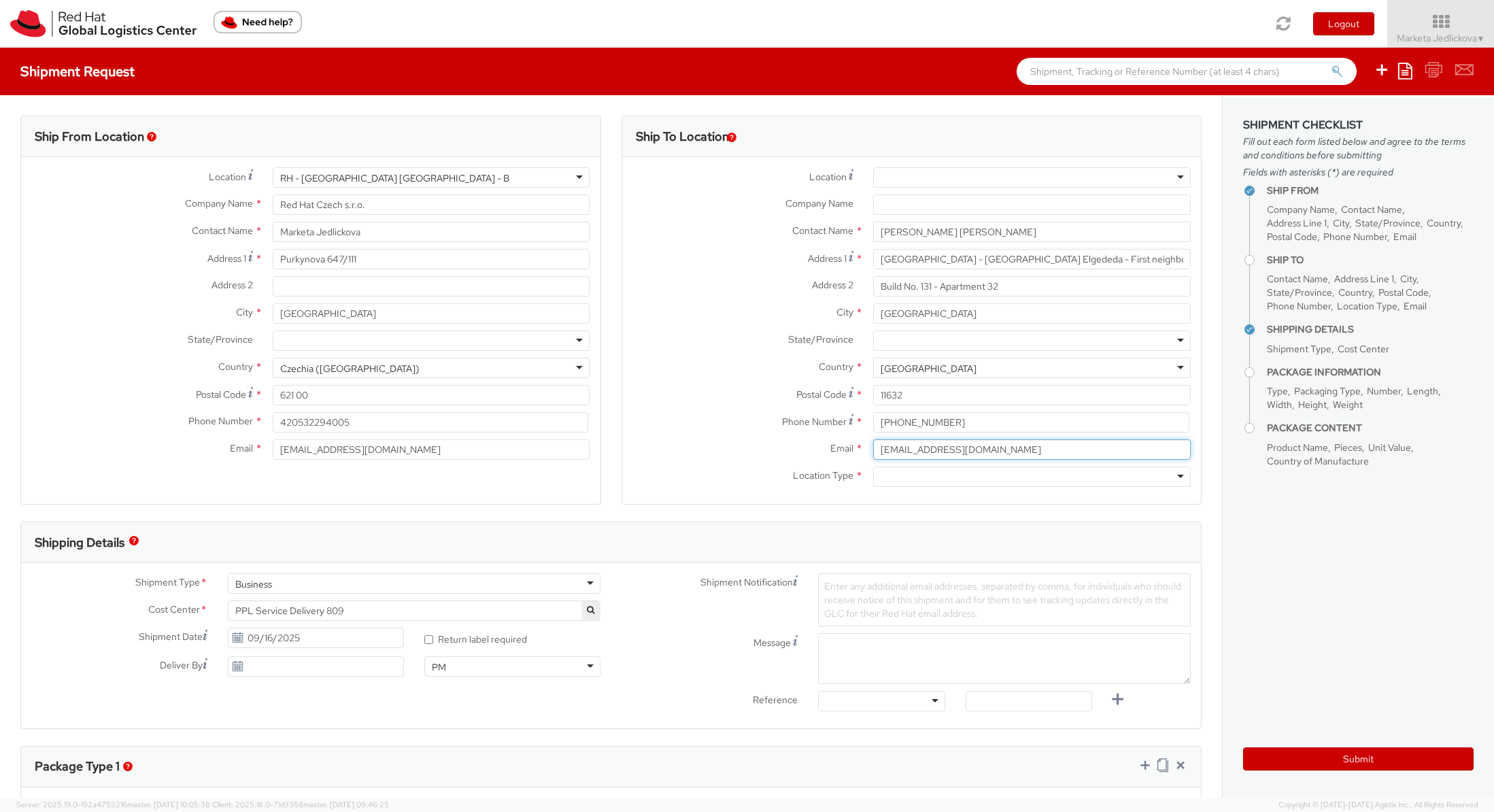
type input "[EMAIL_ADDRESS][DOMAIN_NAME]"
click at [1173, 471] on div at bounding box center [1032, 476] width 318 height 21
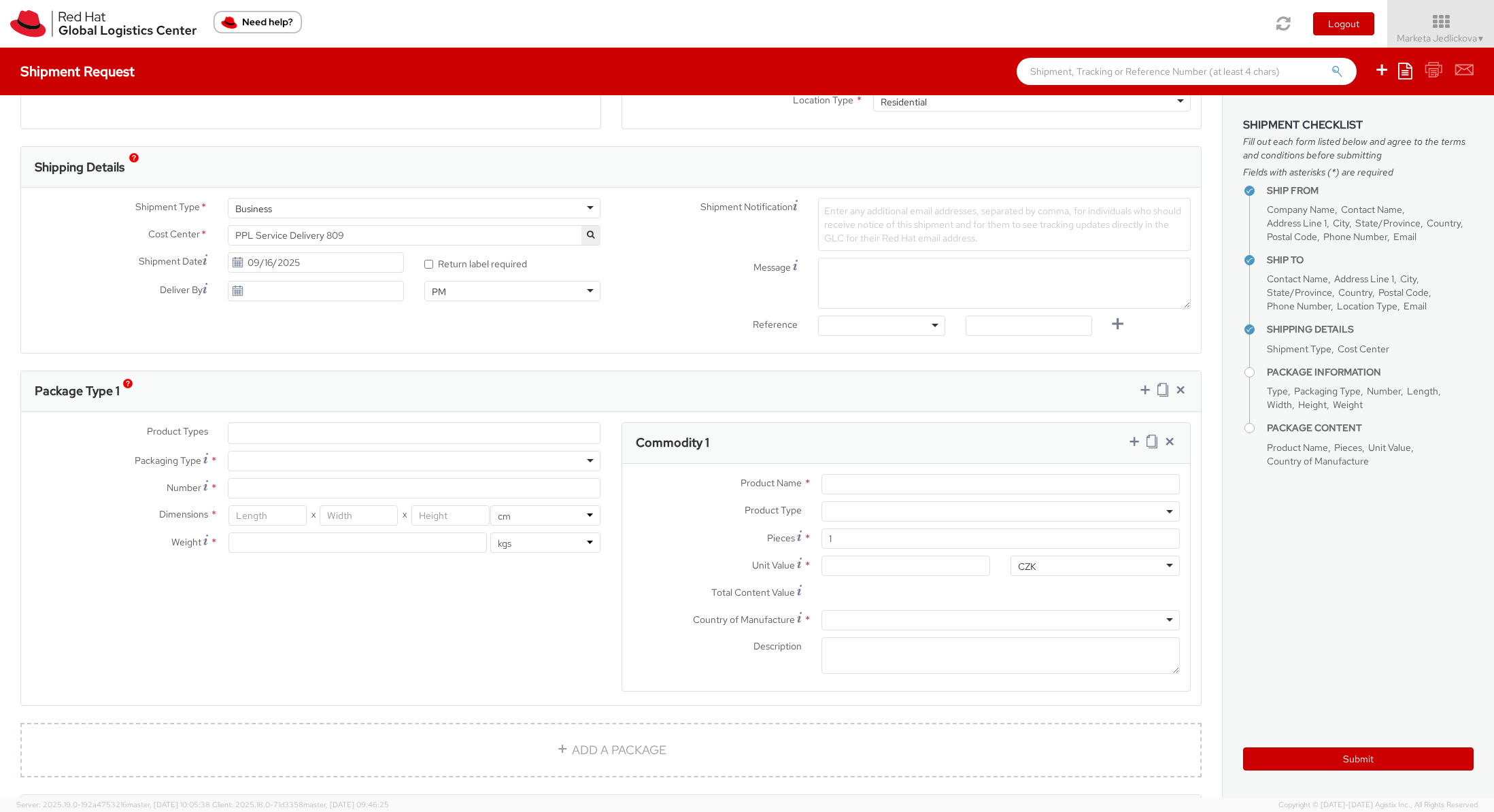
scroll to position [383, 0]
click at [311, 427] on ul at bounding box center [414, 426] width 371 height 21
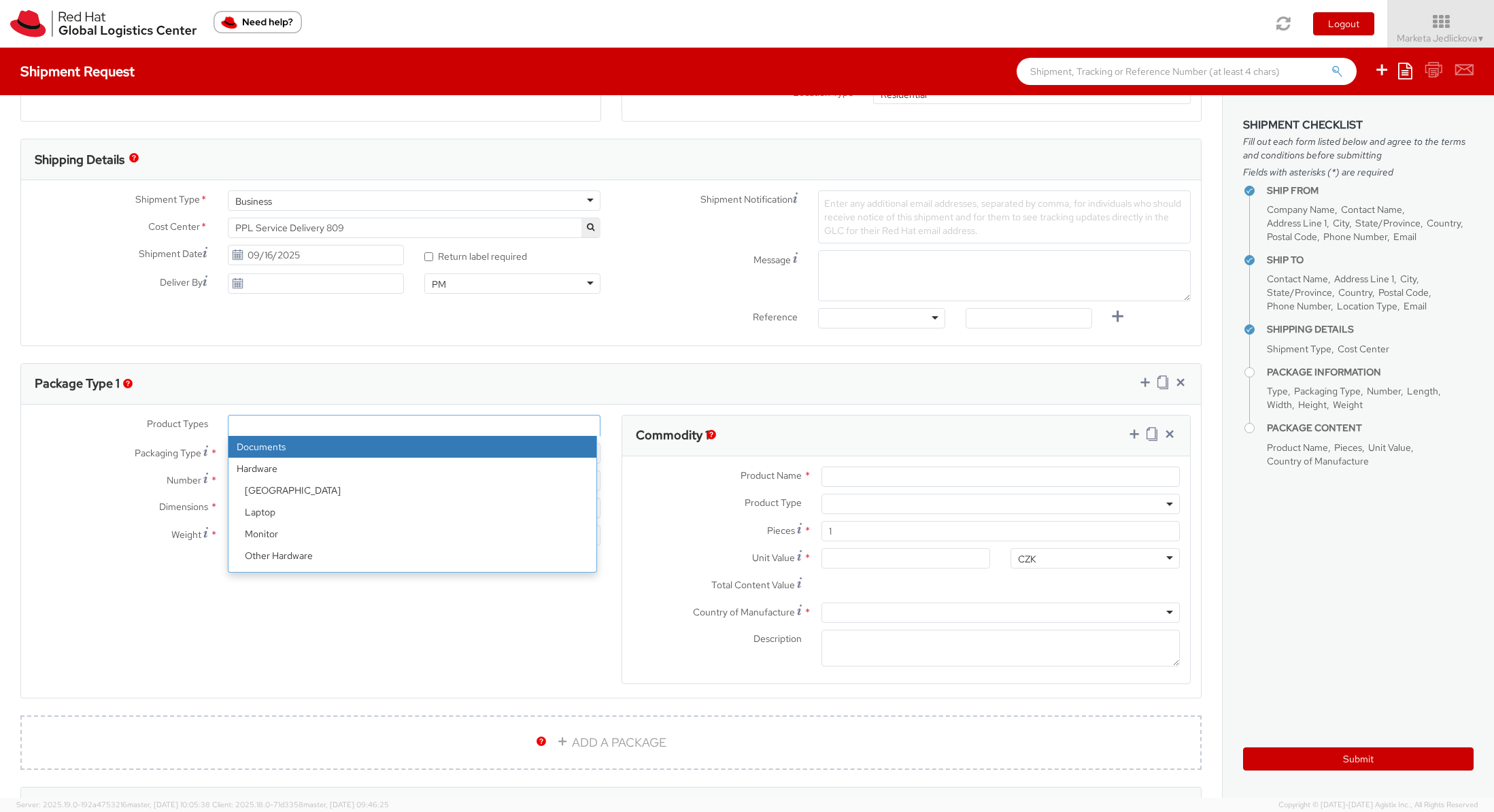
select select "DOCUMENT"
type input "Documents"
select select "DOCUMENT"
type input "1.00"
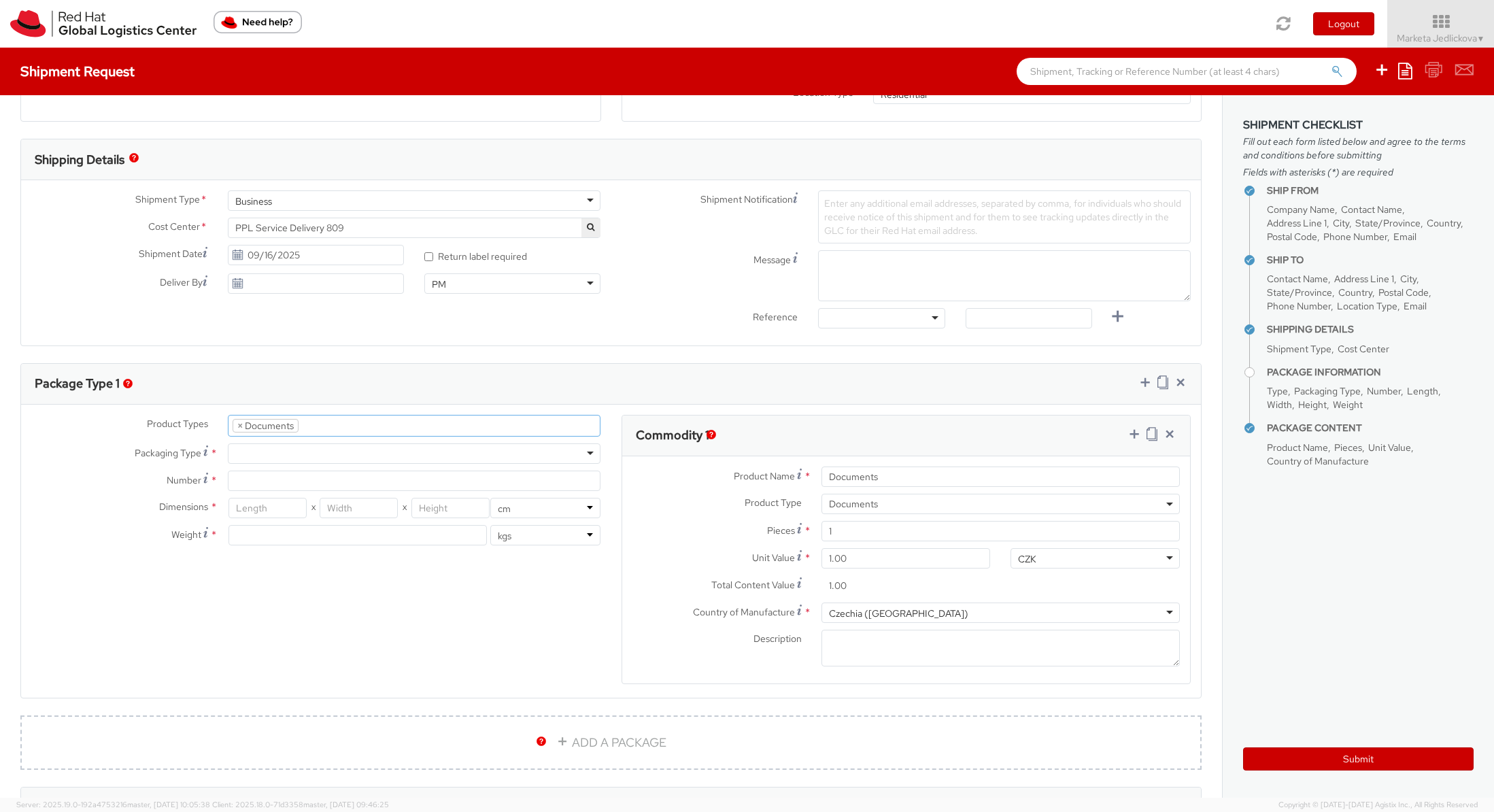
click at [279, 453] on div at bounding box center [414, 453] width 373 height 21
type input "1"
type input "24.13"
type input "31.75"
type input "0.64"
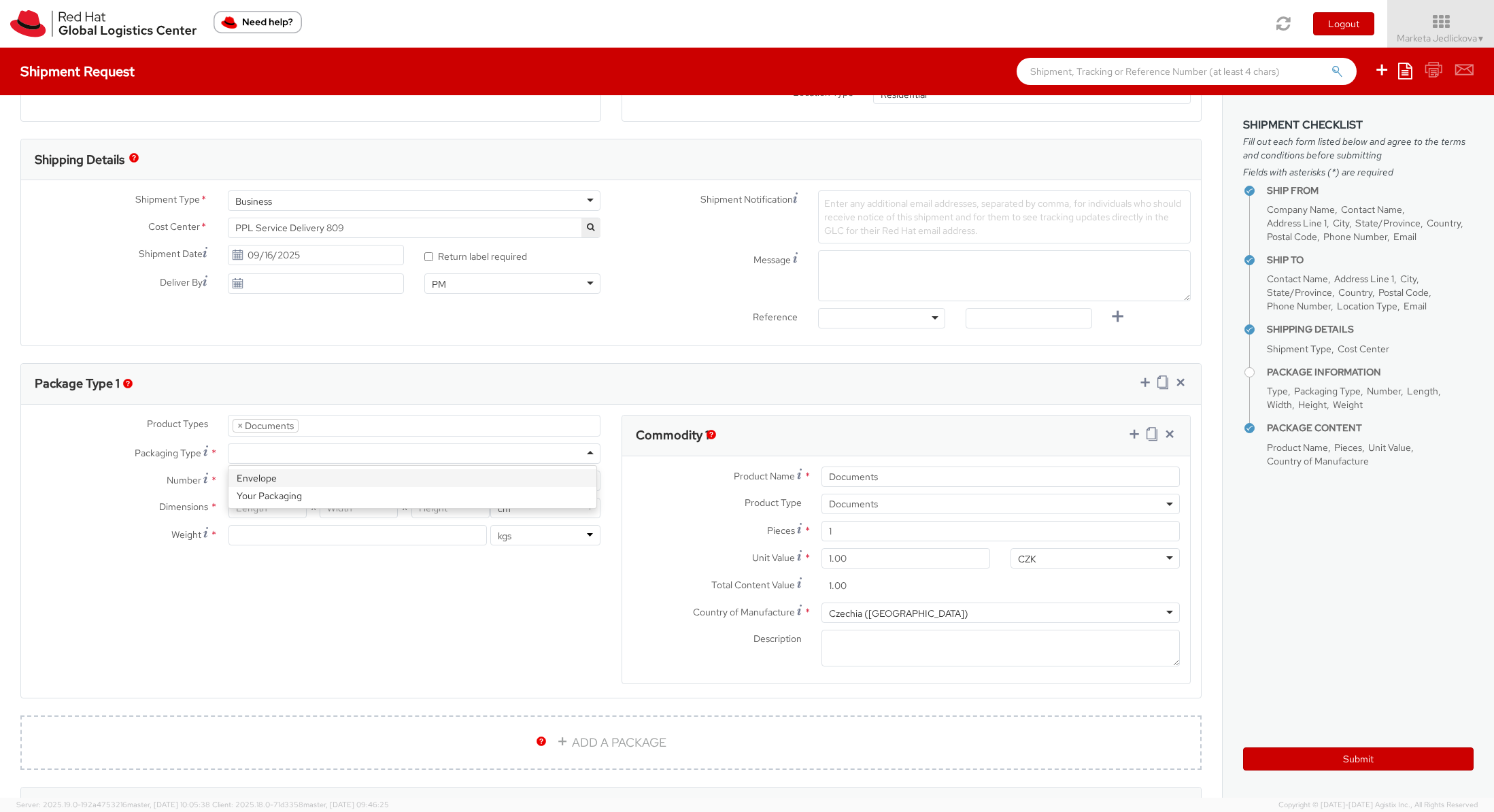
type input "0.5"
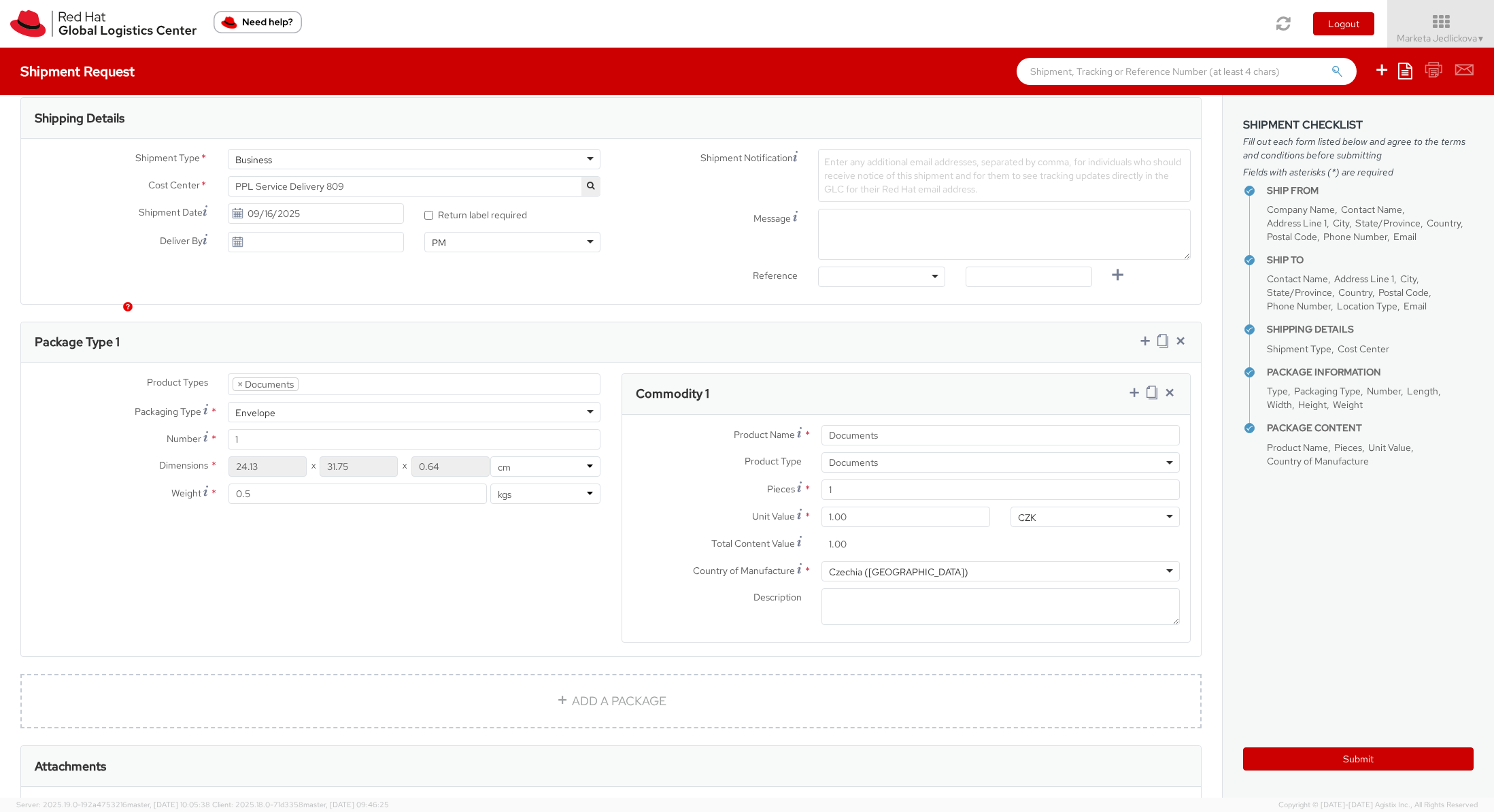
scroll to position [616, 0]
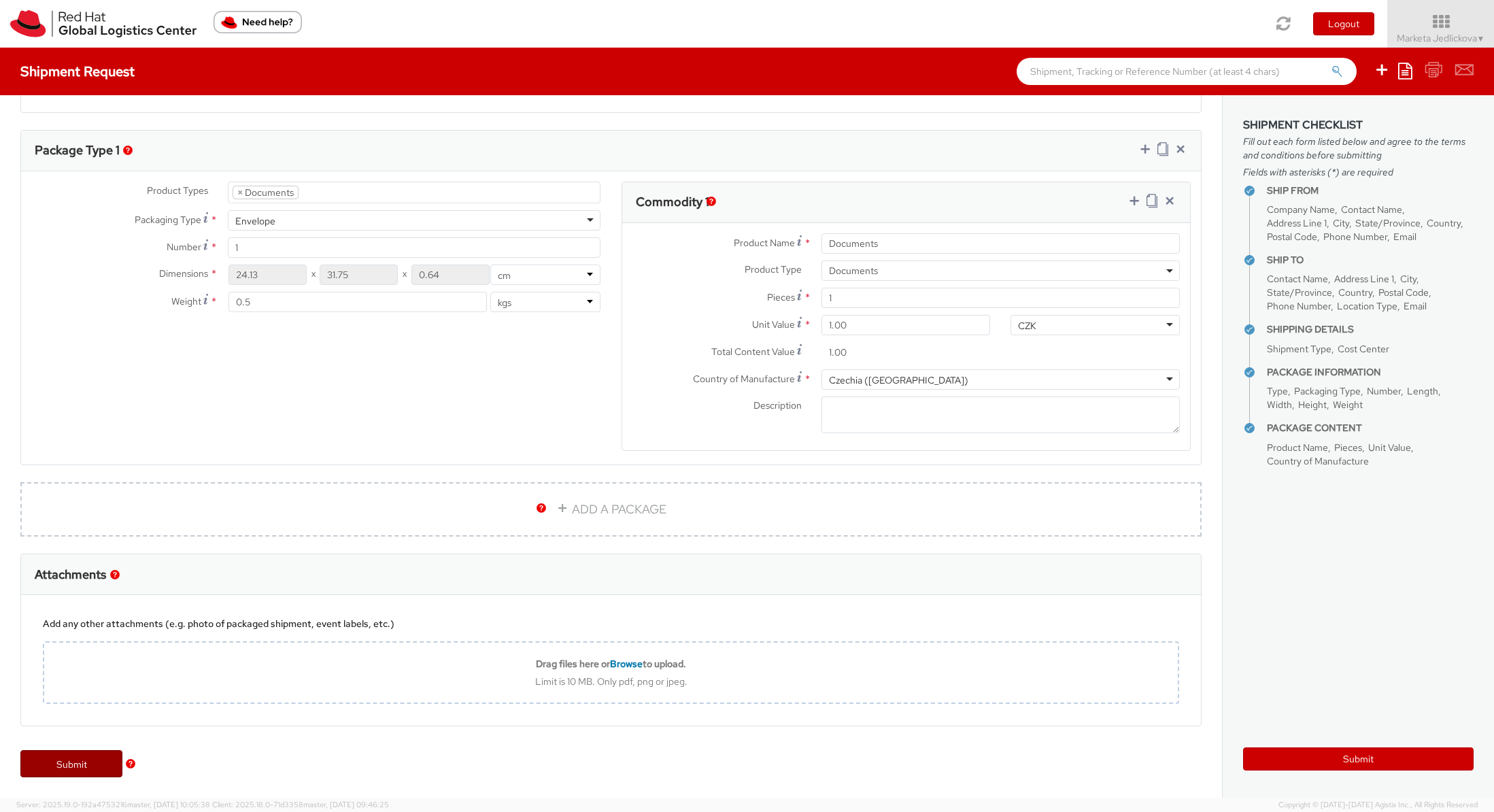
click at [87, 766] on link "Submit" at bounding box center [71, 763] width 102 height 27
type input "[PERSON_NAME] [PERSON_NAME]"
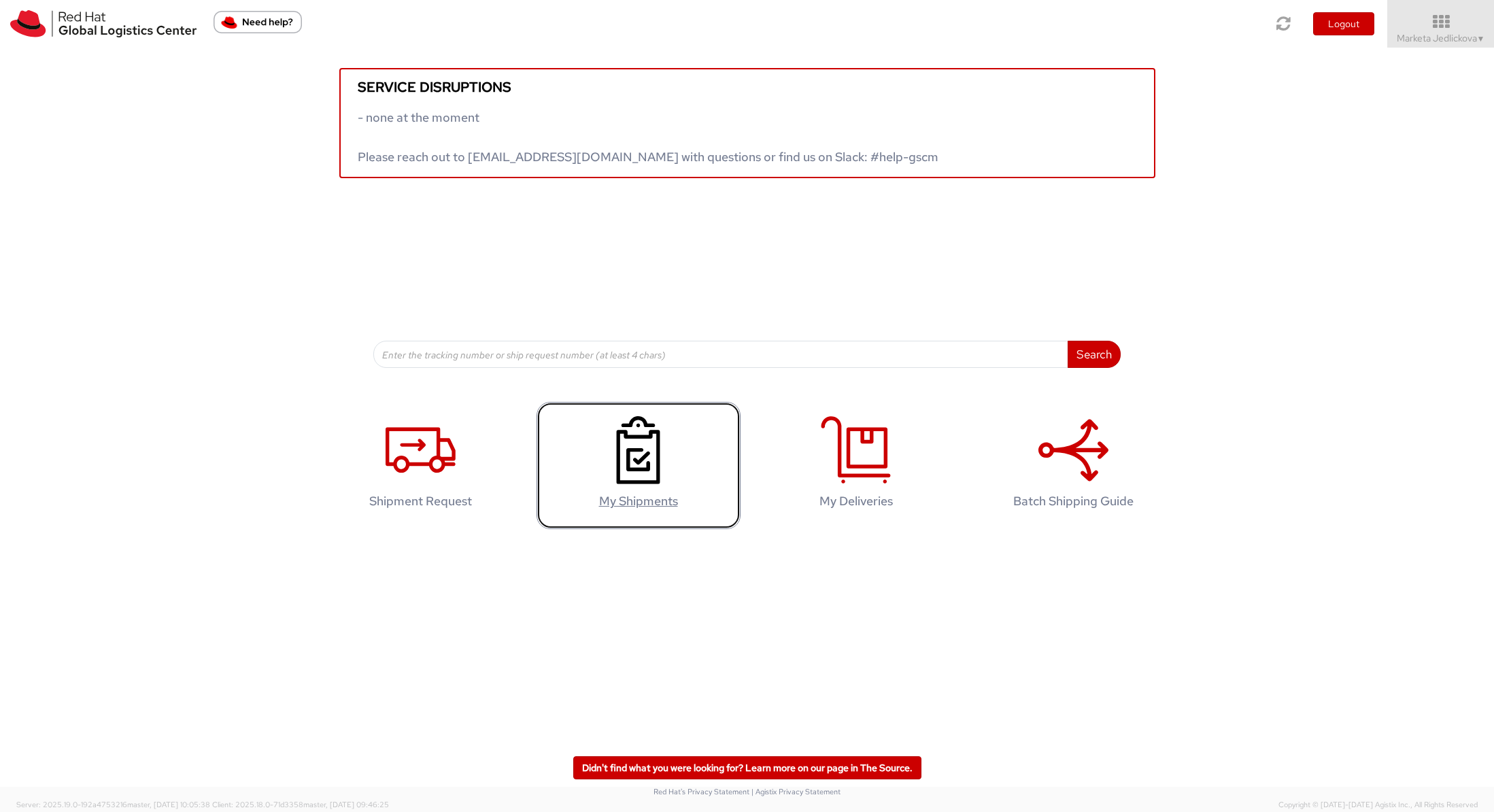
click at [634, 468] on use at bounding box center [637, 450] width 44 height 68
